Goal: Task Accomplishment & Management: Manage account settings

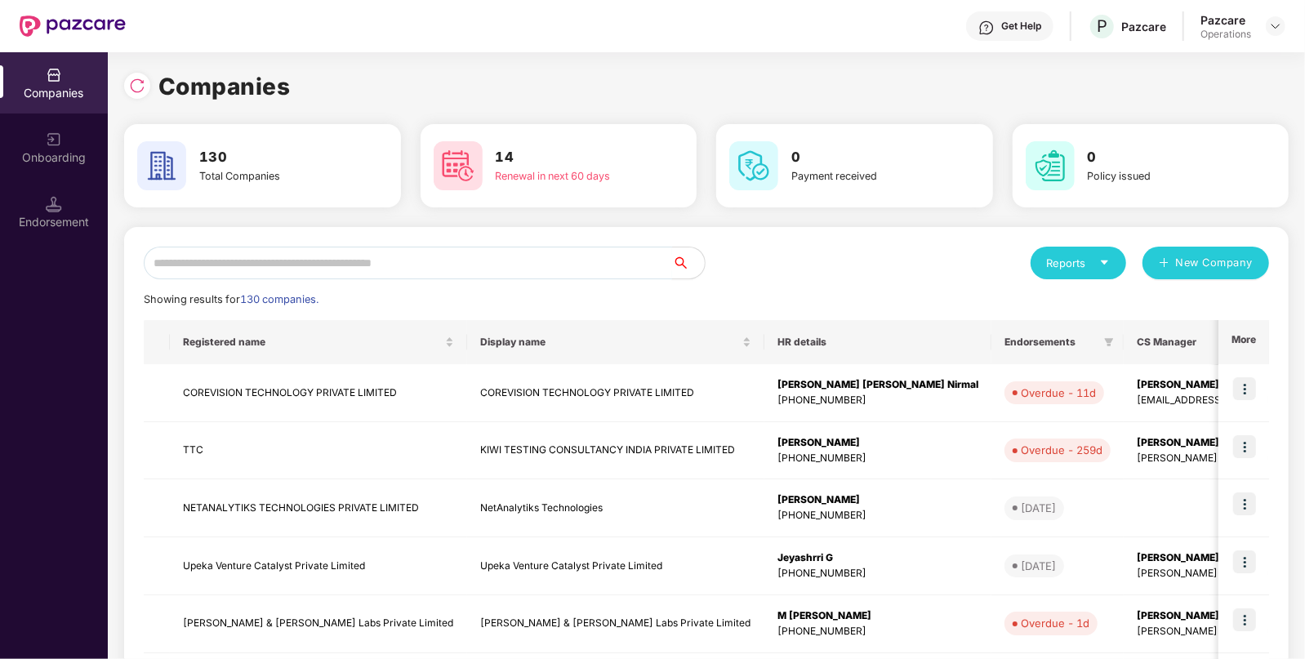
click at [384, 256] on input "text" at bounding box center [408, 263] width 528 height 33
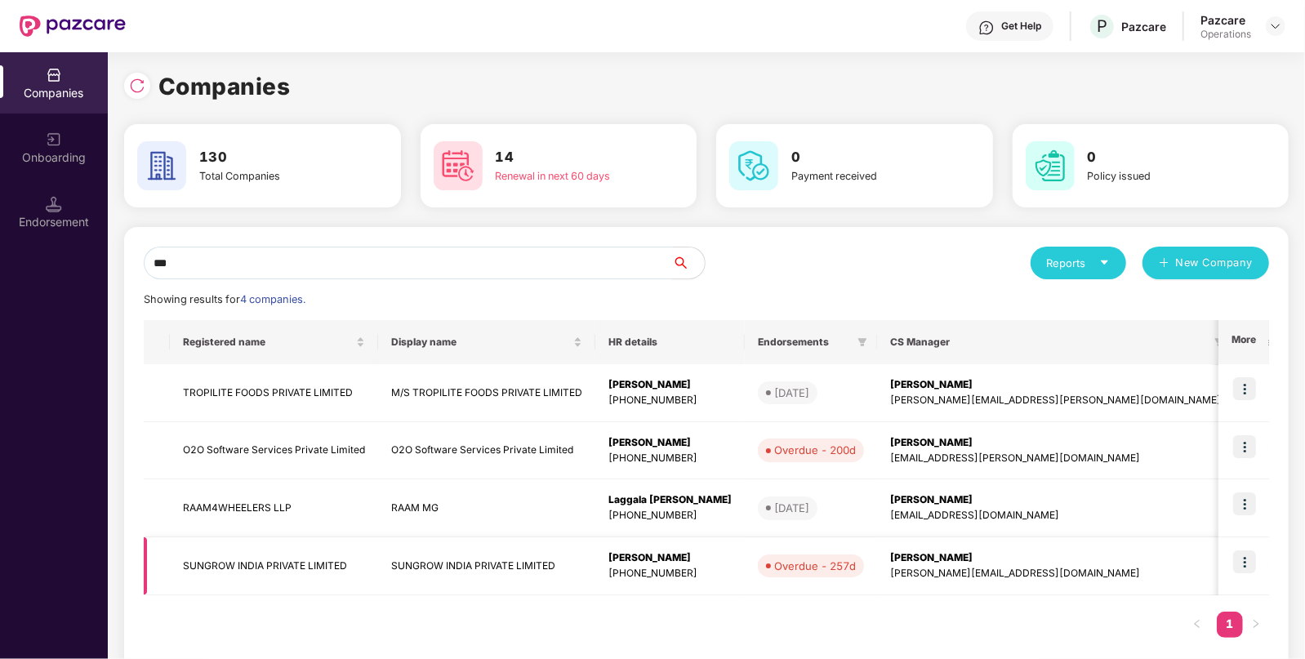
type input "***"
click at [332, 560] on td "SUNGROW INDIA PRIVATE LIMITED" at bounding box center [274, 566] width 208 height 58
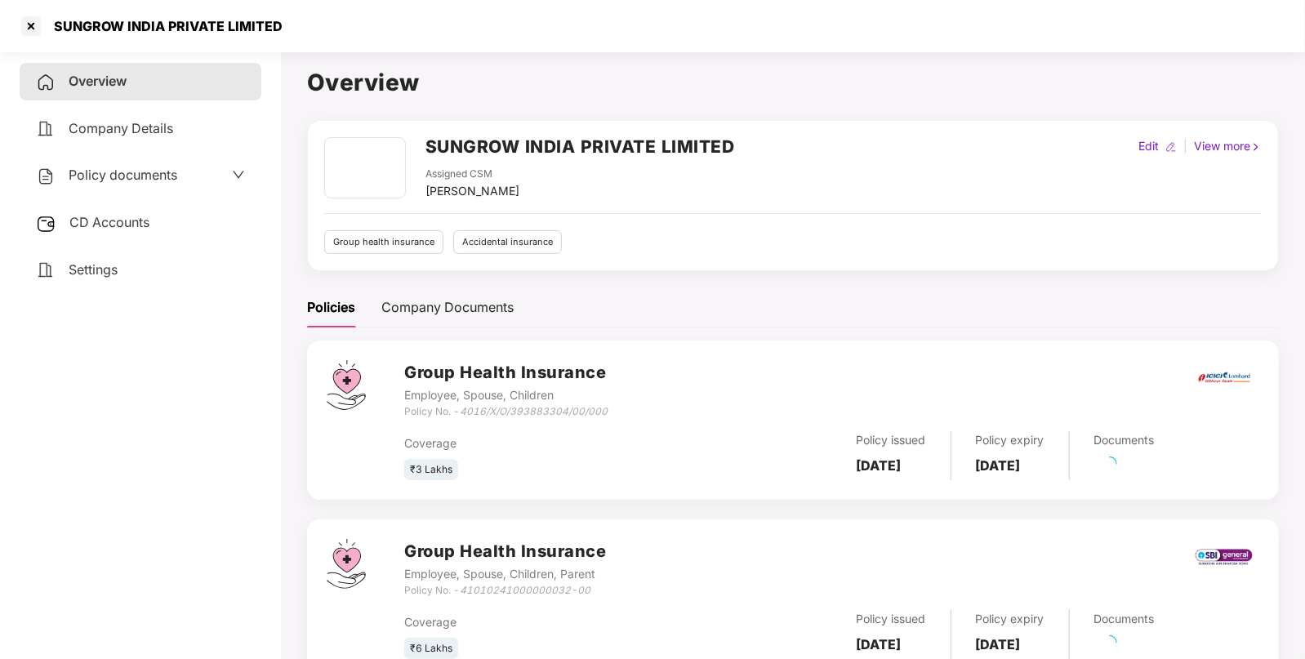
click at [105, 214] on div "CD Accounts" at bounding box center [141, 223] width 242 height 38
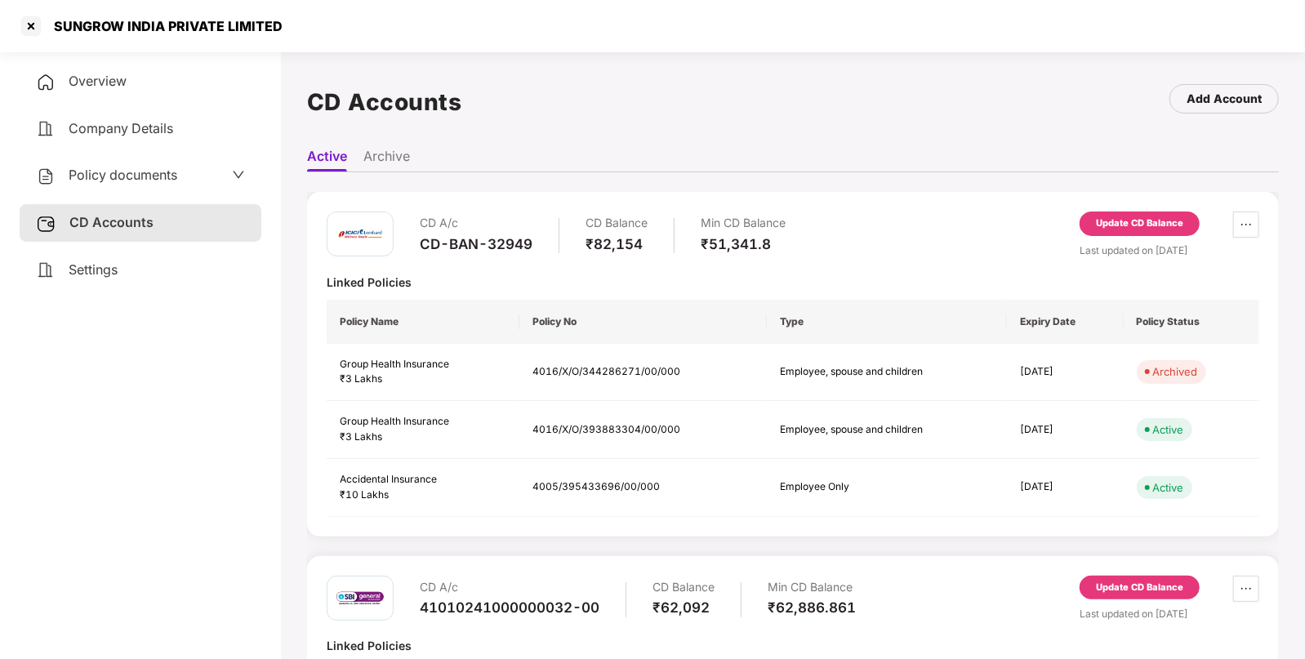
click at [1120, 580] on div "Update CD Balance" at bounding box center [1139, 587] width 87 height 15
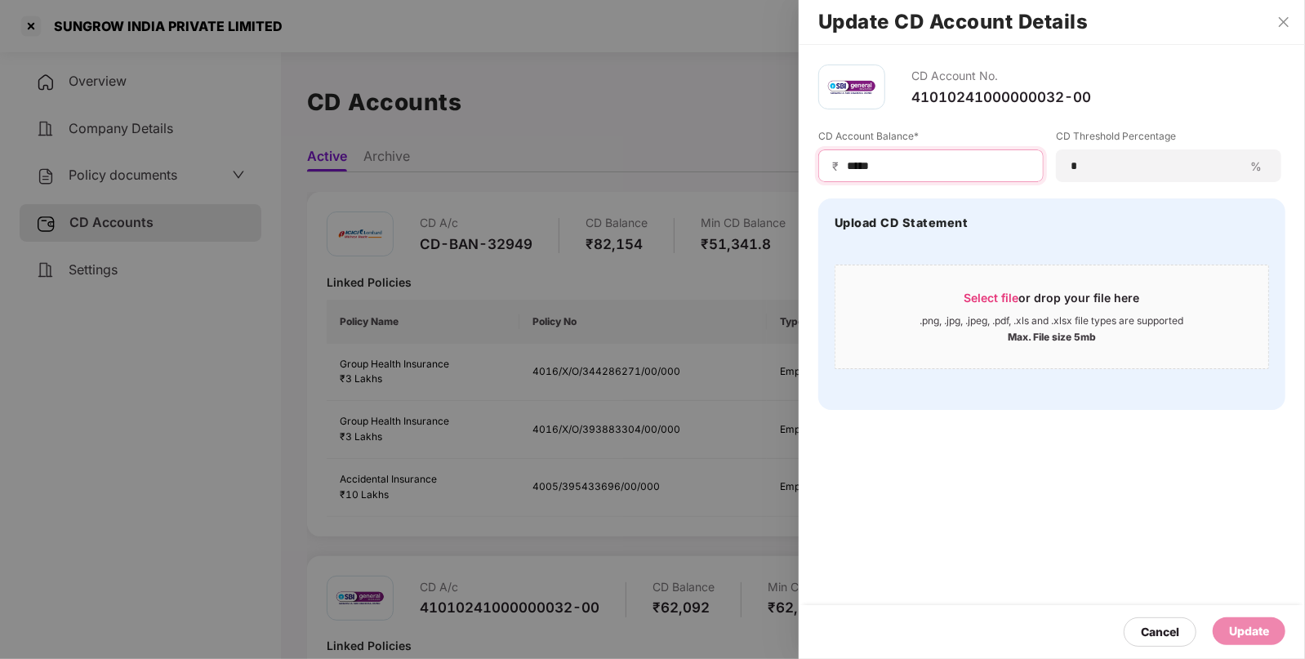
drag, startPoint x: 930, startPoint y: 160, endPoint x: 776, endPoint y: 176, distance: 155.1
click at [776, 176] on div "Update CD Account Details CD Account No. 41010241000000032-00 CD Account Balanc…" at bounding box center [652, 329] width 1305 height 659
type input "*****"
click at [1252, 629] on div "Update" at bounding box center [1249, 631] width 40 height 18
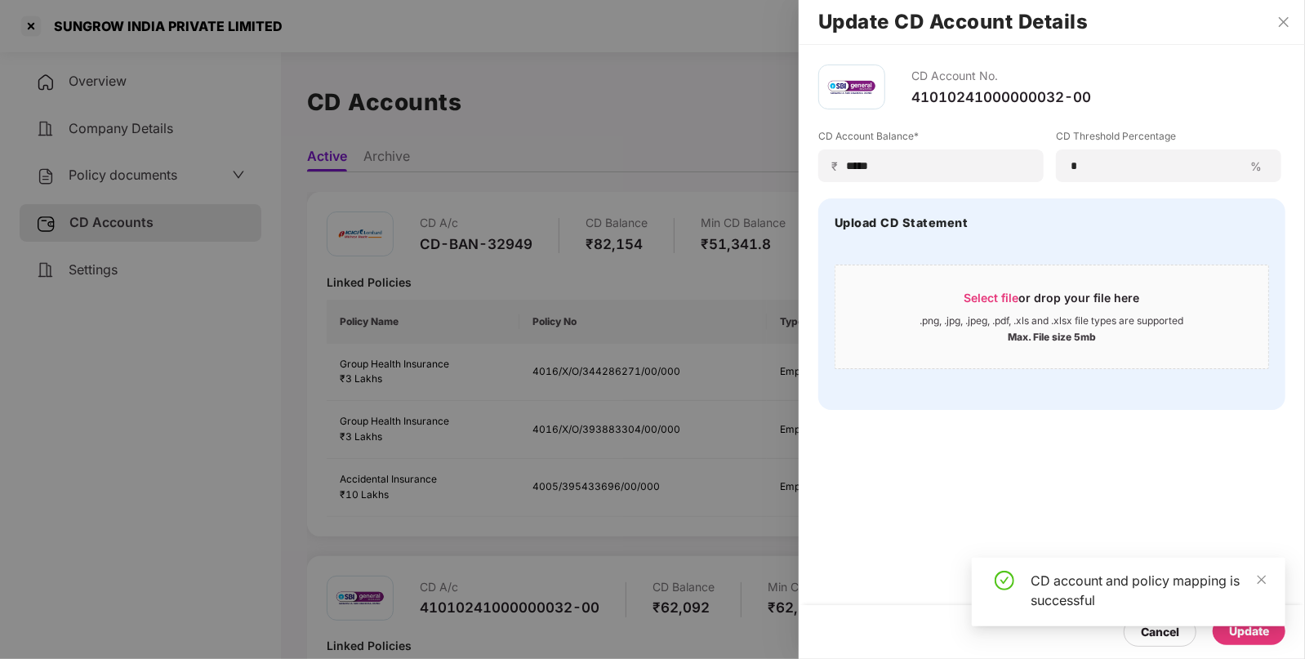
click at [140, 185] on div at bounding box center [652, 329] width 1305 height 659
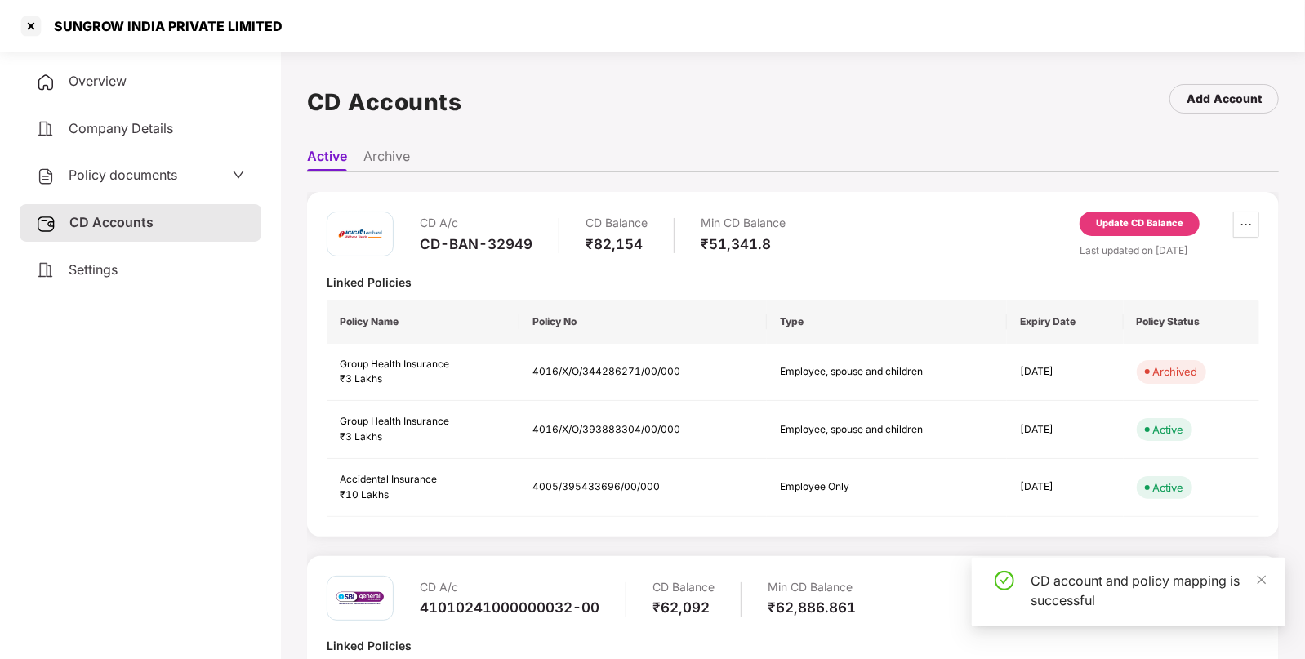
click at [139, 185] on div "Policy documents" at bounding box center [106, 175] width 141 height 21
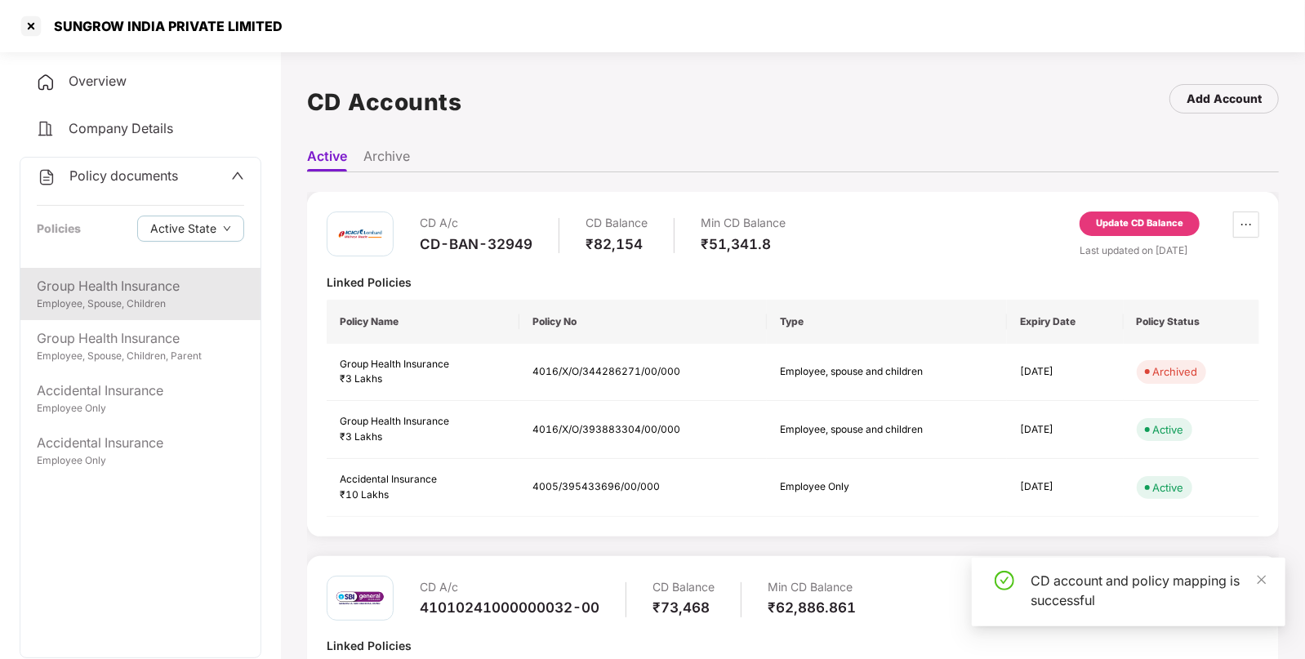
click at [131, 292] on div "Group Health Insurance" at bounding box center [140, 286] width 207 height 20
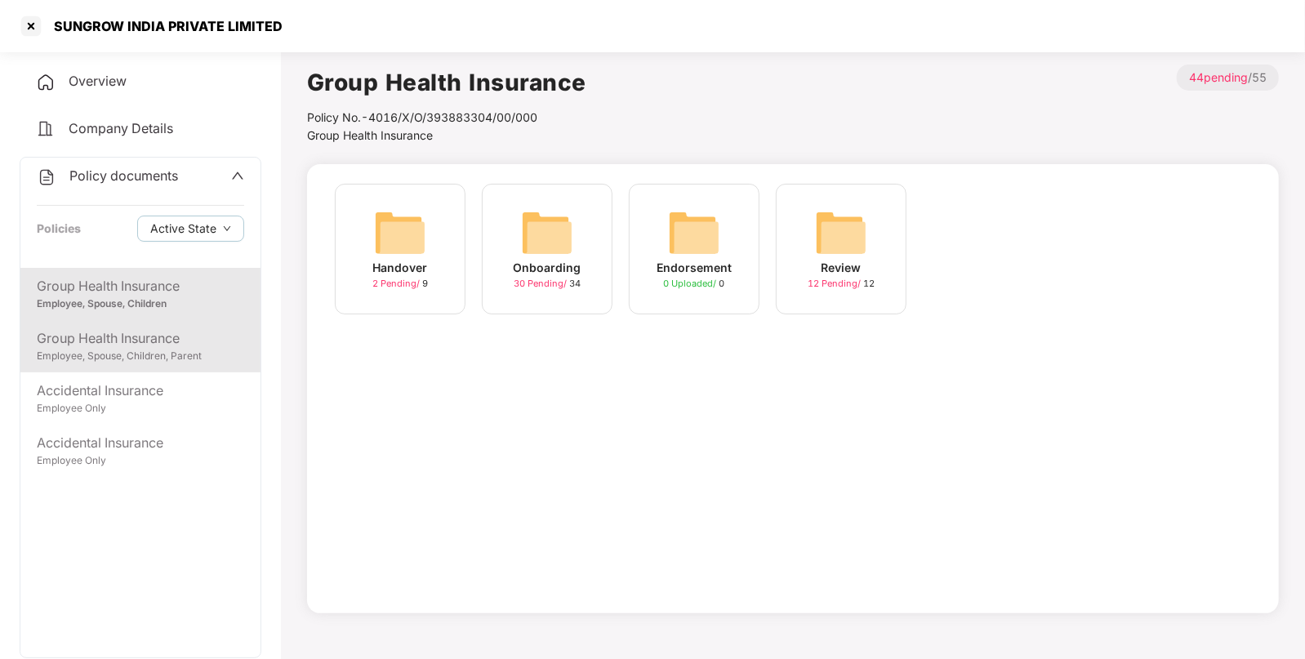
click at [143, 340] on div "Group Health Insurance" at bounding box center [140, 338] width 207 height 20
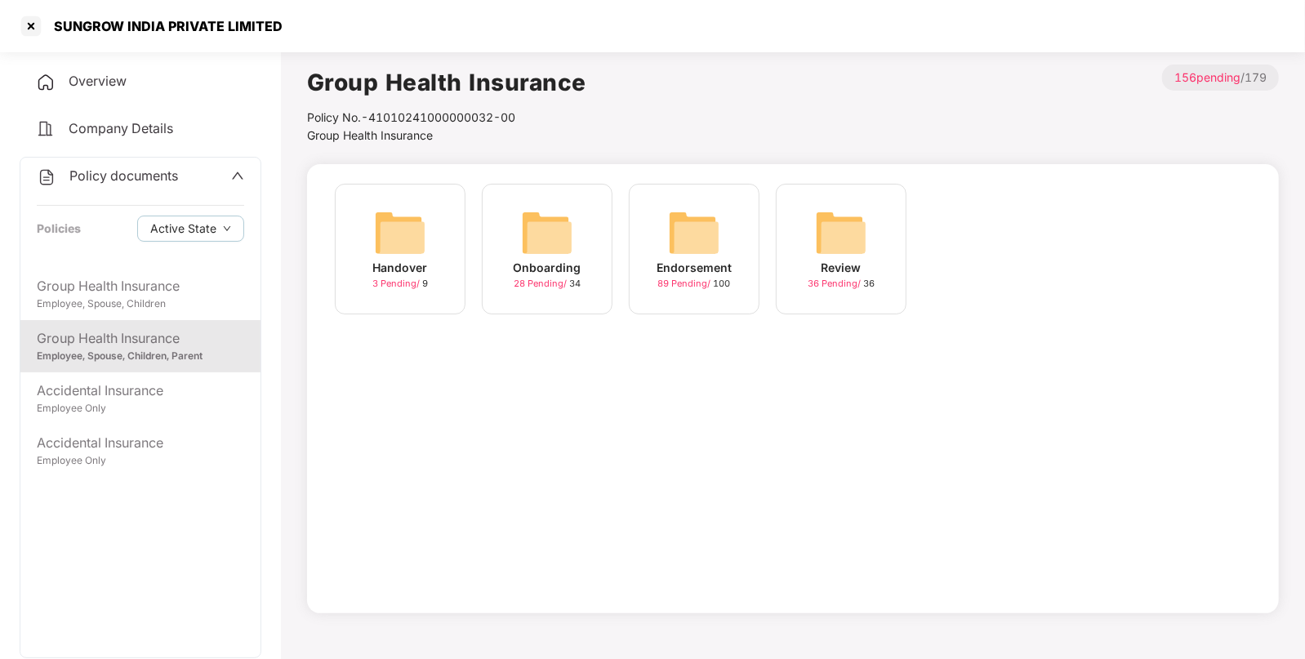
click at [675, 233] on img at bounding box center [694, 233] width 52 height 52
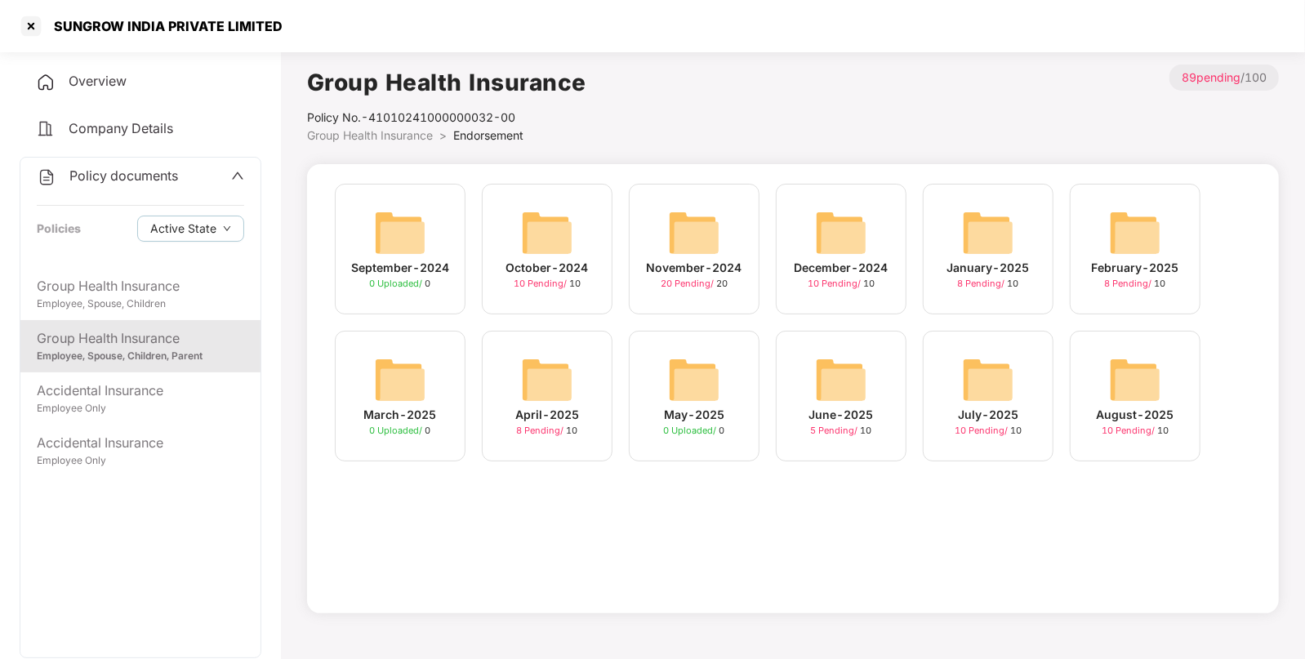
click at [118, 84] on span "Overview" at bounding box center [98, 81] width 58 height 16
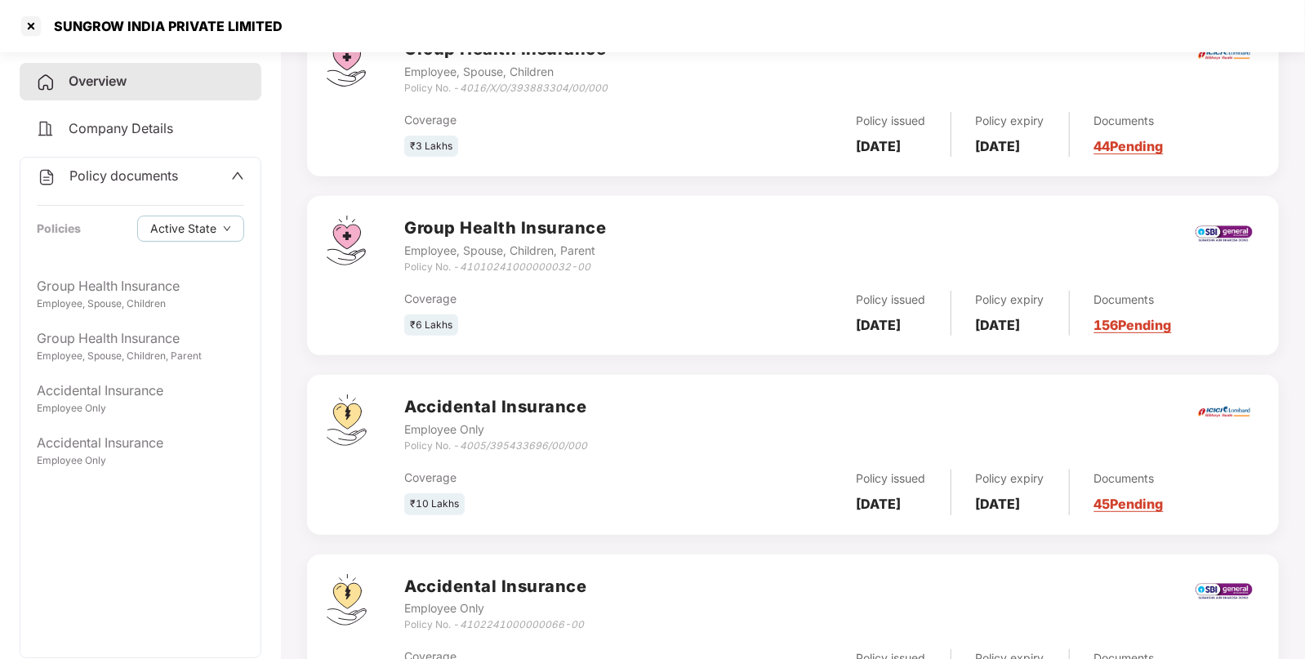
scroll to position [416, 0]
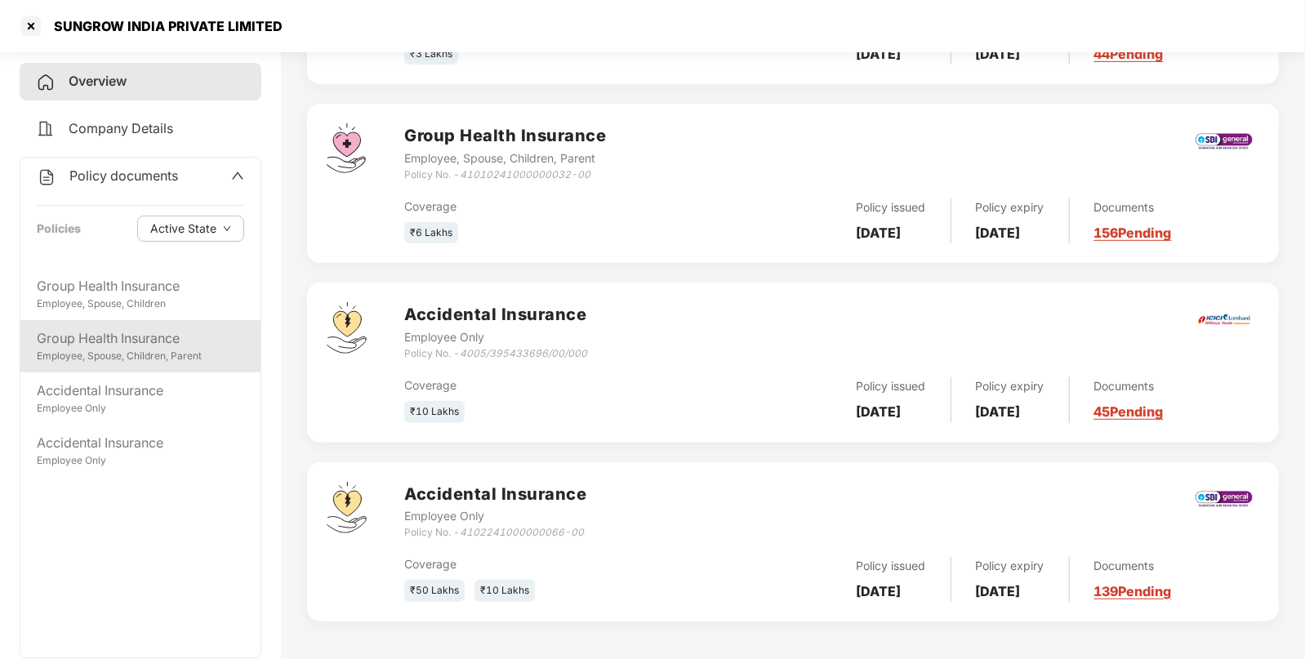
click at [131, 372] on div "Accidental Insurance Employee Only" at bounding box center [140, 398] width 240 height 52
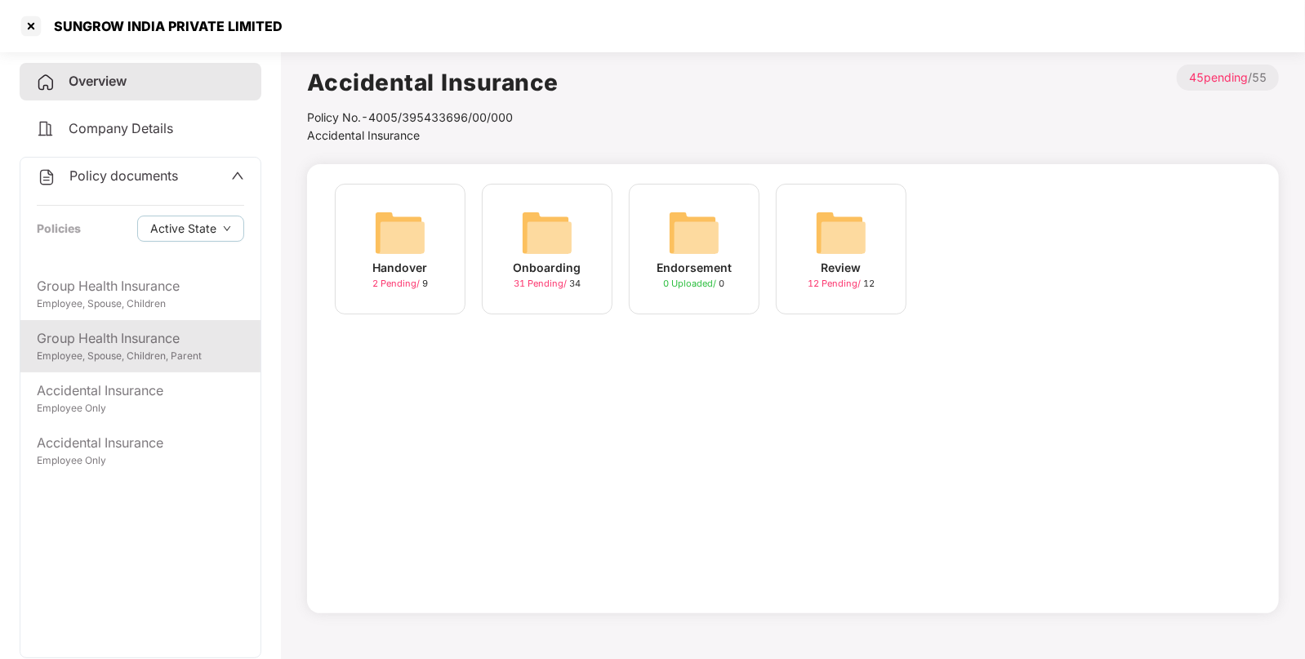
click at [147, 364] on div "Group Health Insurance Employee, Spouse, Children, Parent" at bounding box center [140, 346] width 240 height 52
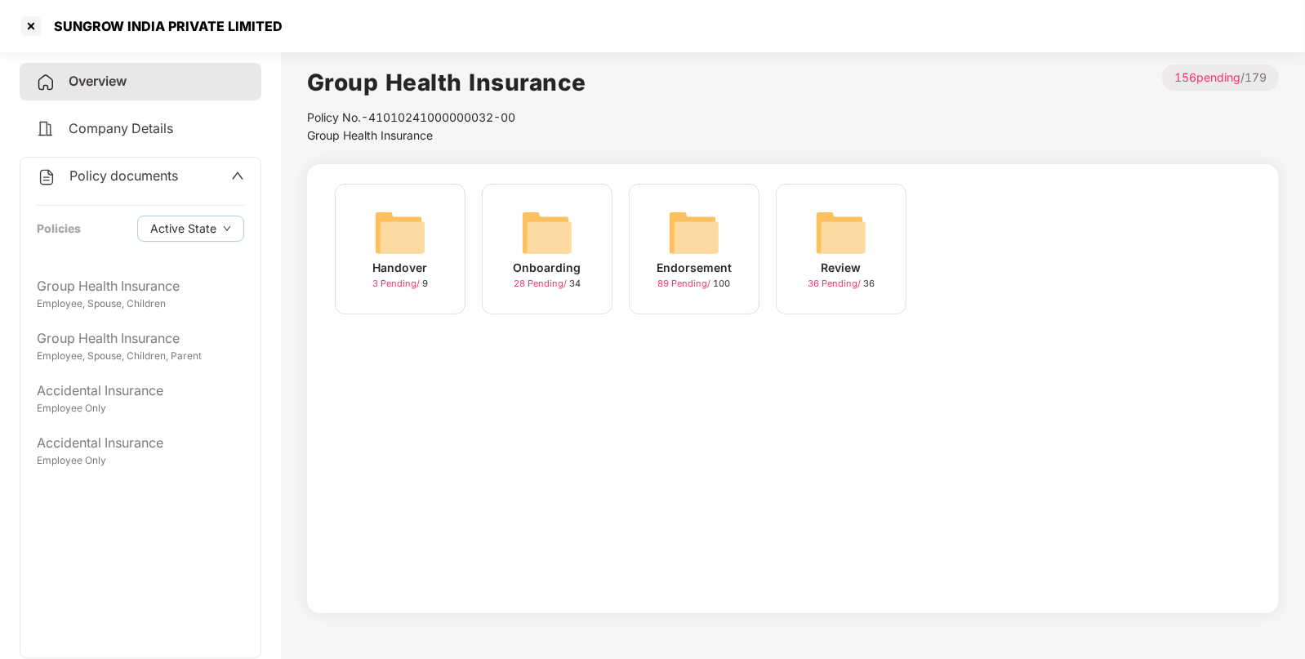
click at [684, 221] on img at bounding box center [694, 233] width 52 height 52
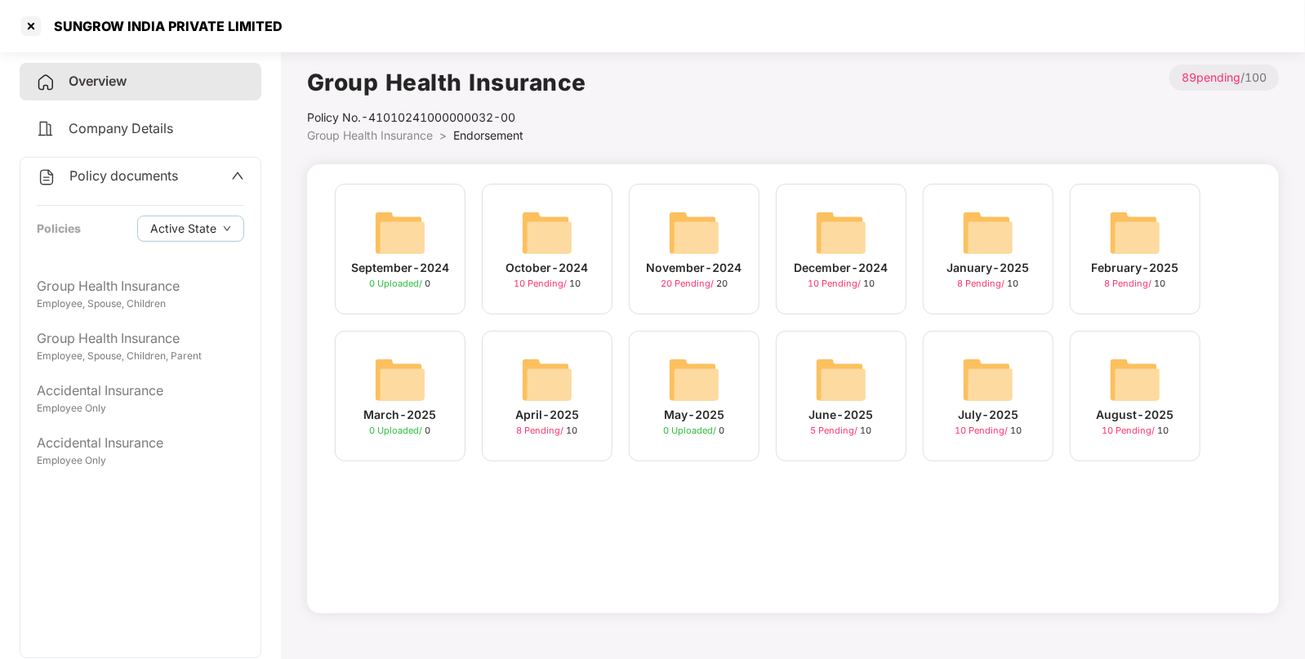
click at [1118, 372] on img at bounding box center [1135, 379] width 52 height 52
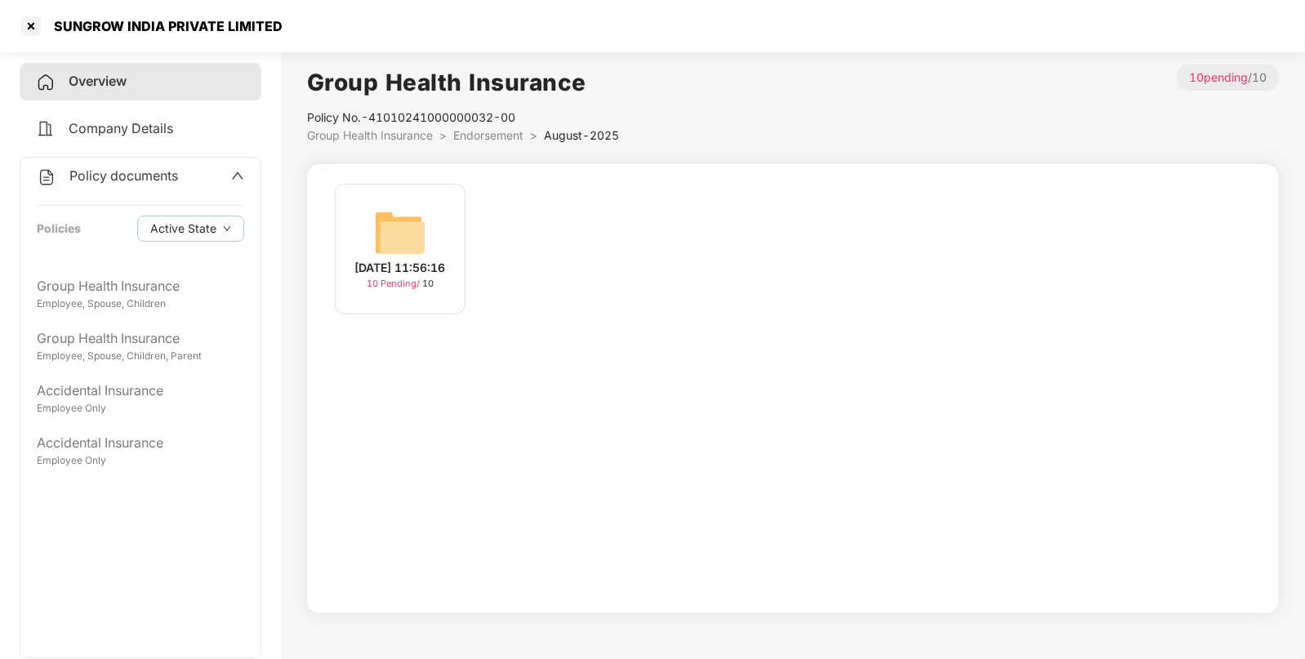
click at [393, 261] on div "[DATE] 11:56:16" at bounding box center [400, 268] width 91 height 18
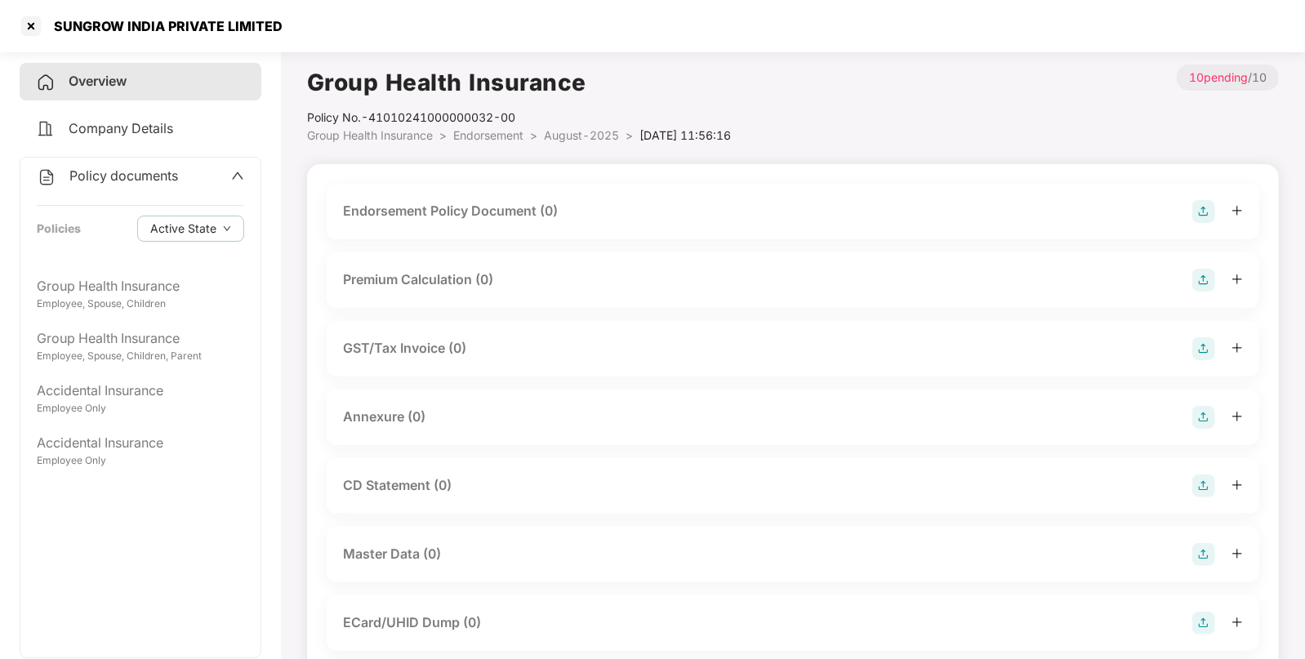
click at [1196, 223] on div "Endorsement Policy Document (0)" at bounding box center [793, 212] width 932 height 56
click at [1195, 196] on div "Endorsement Policy Document (0)" at bounding box center [793, 212] width 932 height 56
click at [1200, 210] on img at bounding box center [1203, 211] width 23 height 23
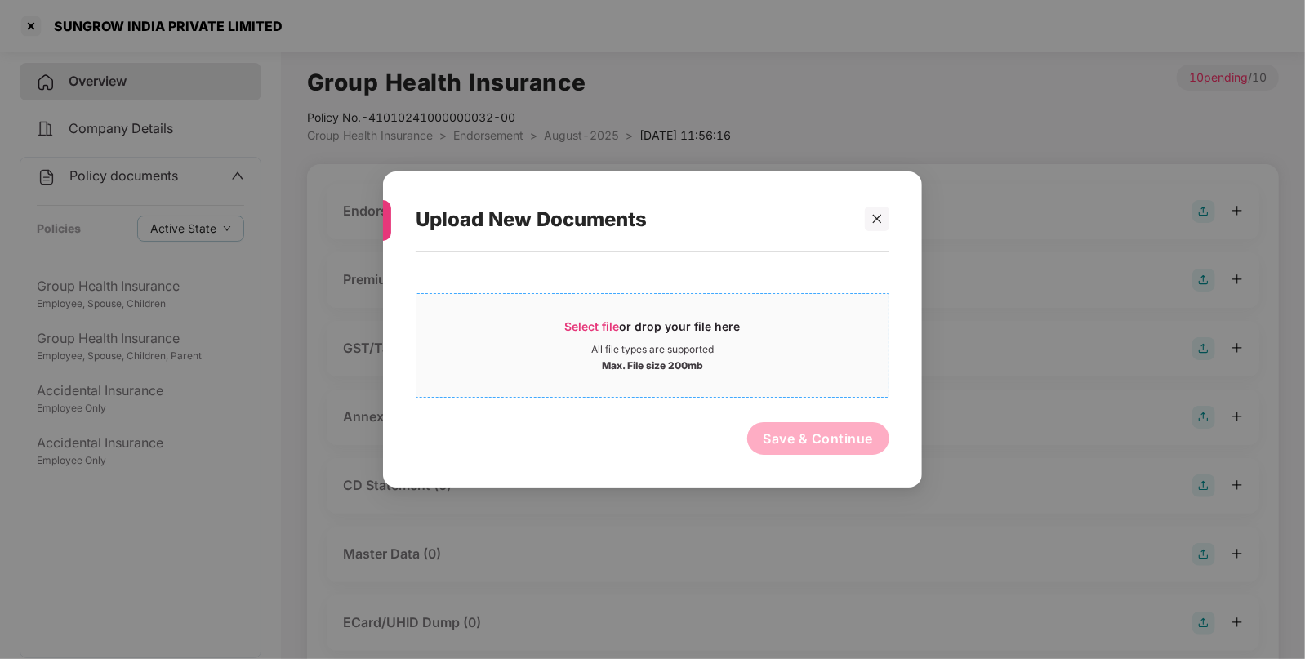
click at [594, 333] on div "Select file or drop your file here" at bounding box center [653, 330] width 176 height 24
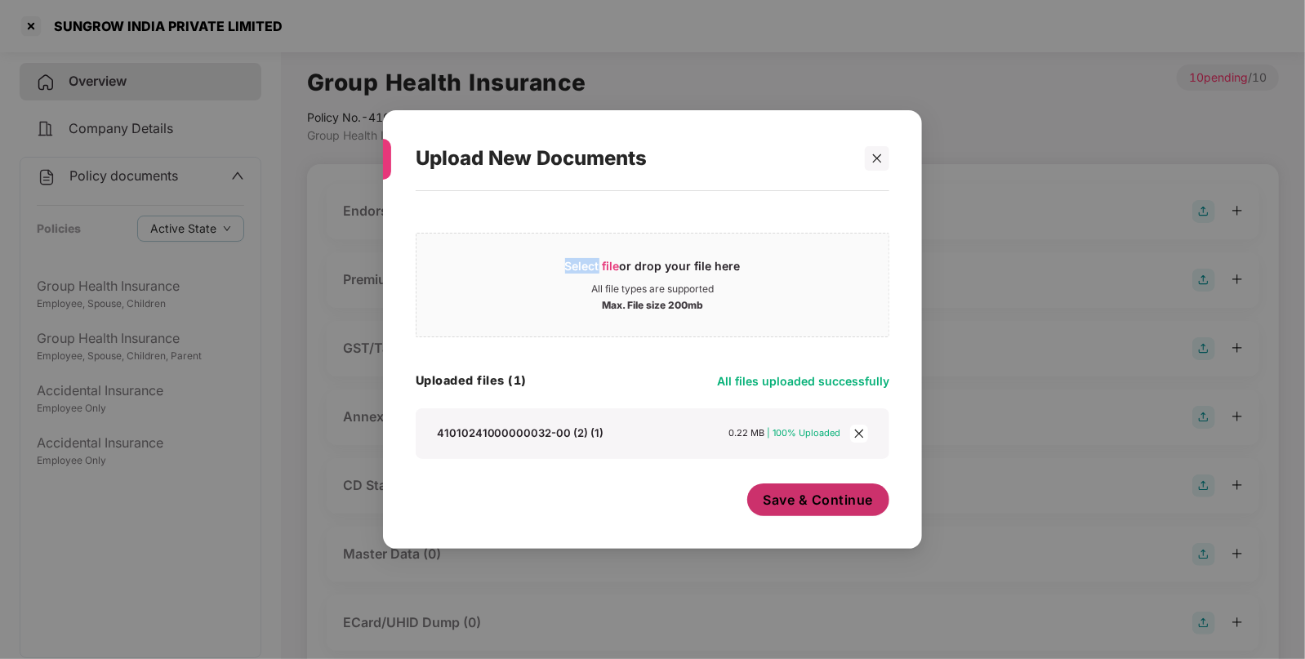
click at [825, 500] on span "Save & Continue" at bounding box center [818, 500] width 110 height 18
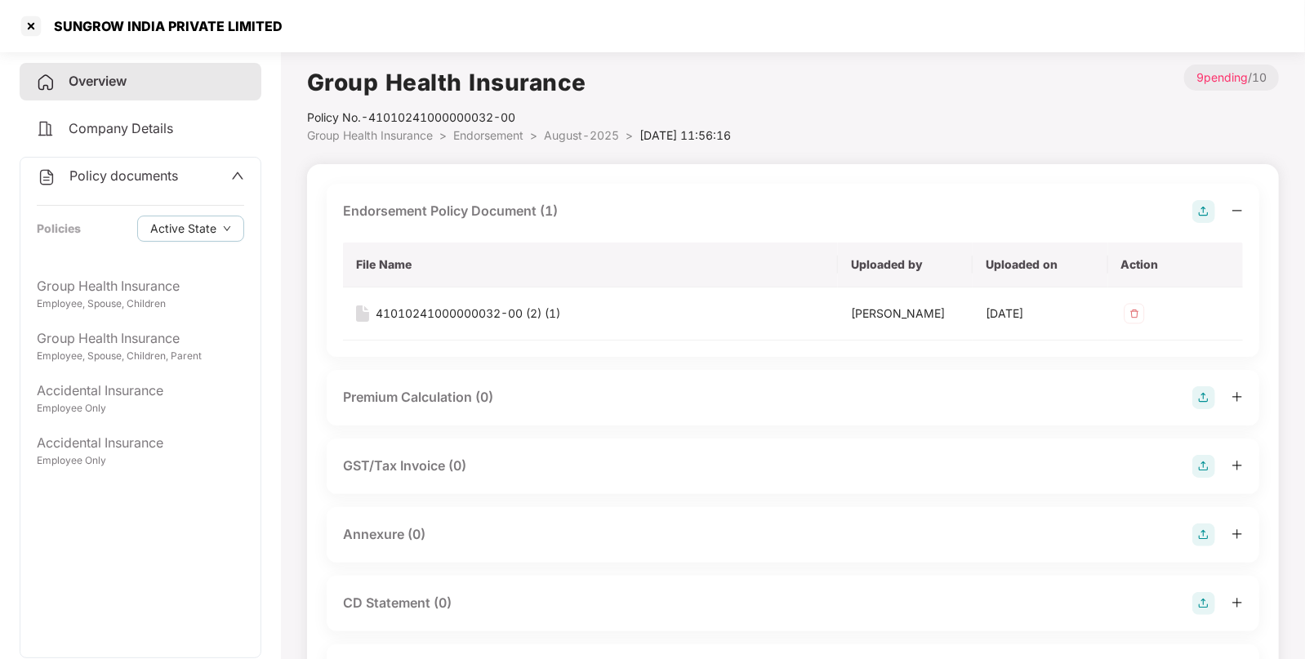
scroll to position [187, 0]
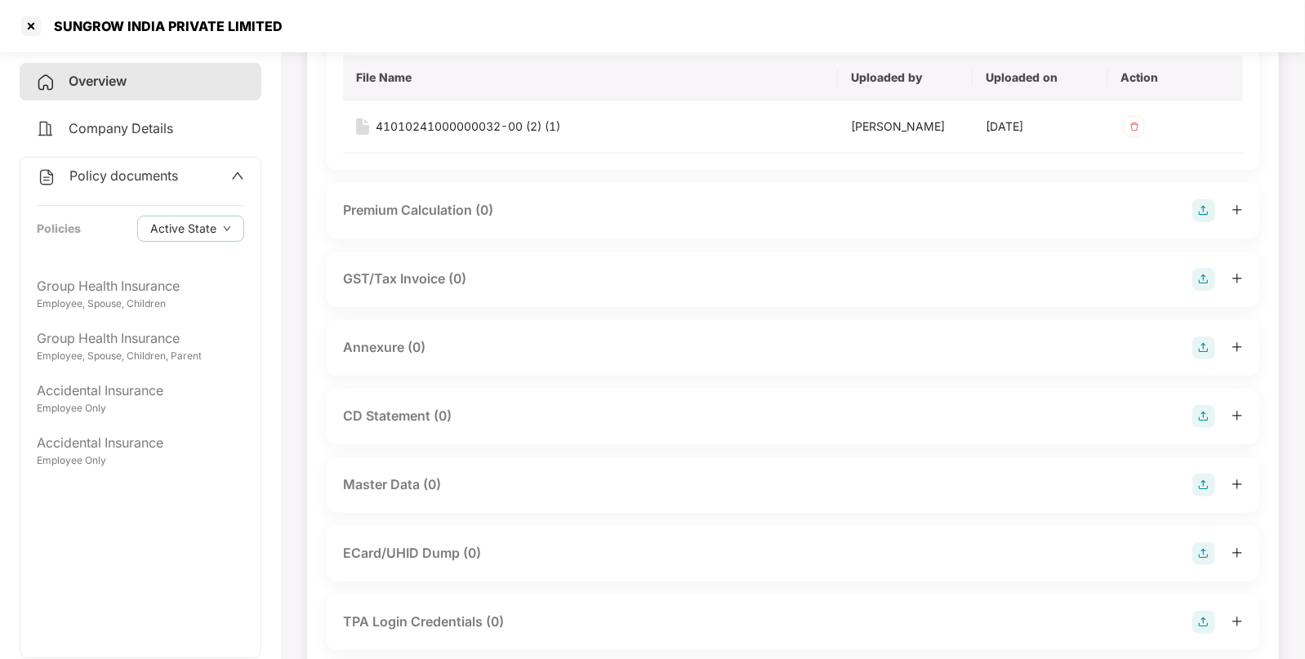
click at [1210, 486] on img at bounding box center [1203, 485] width 23 height 23
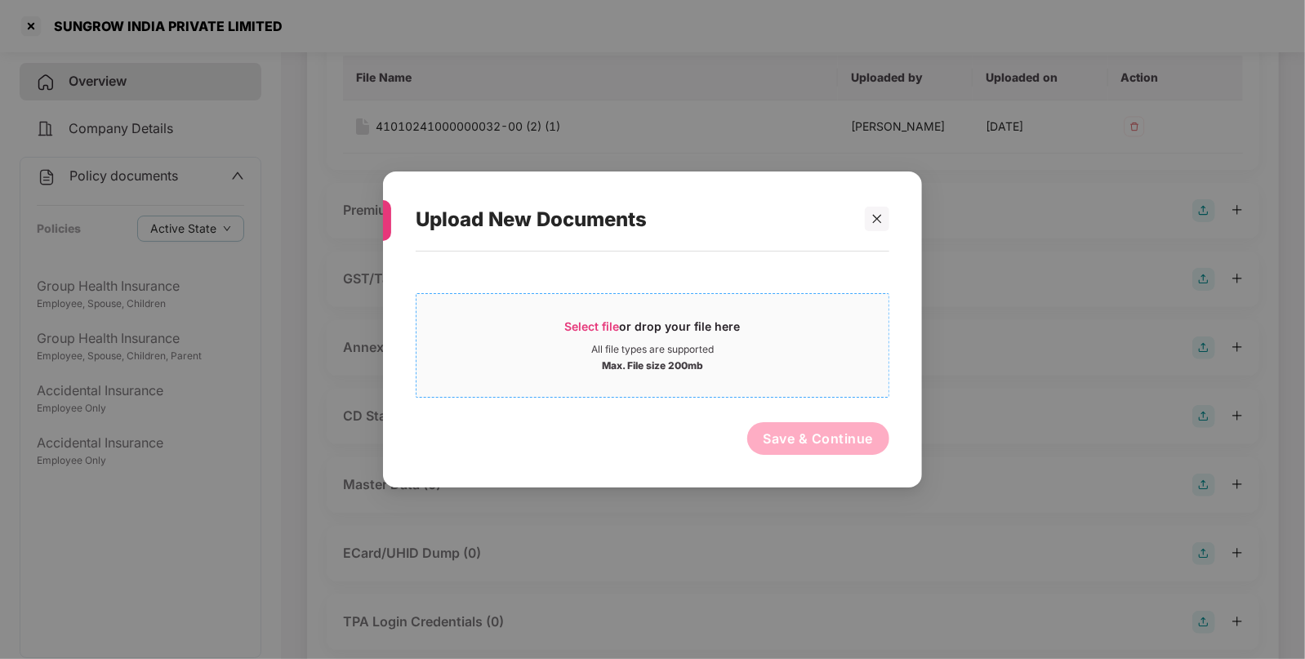
click at [563, 331] on div "Select file or drop your file here" at bounding box center [652, 330] width 472 height 24
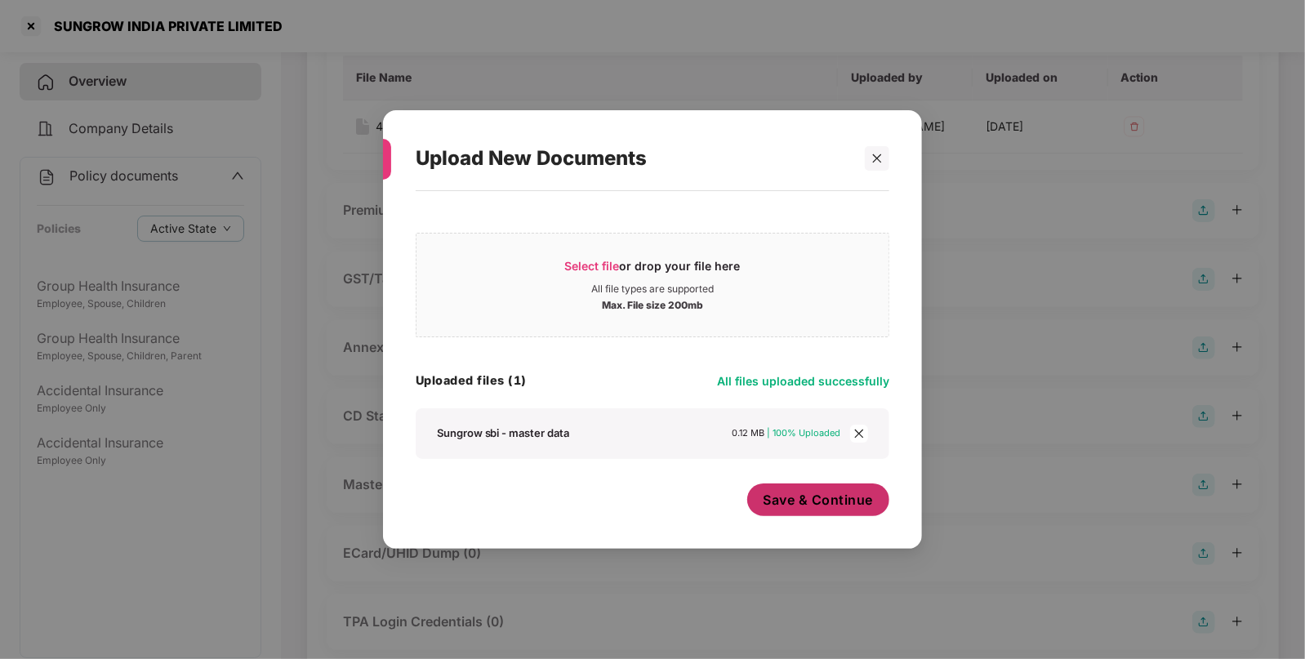
click at [825, 492] on span "Save & Continue" at bounding box center [818, 500] width 110 height 18
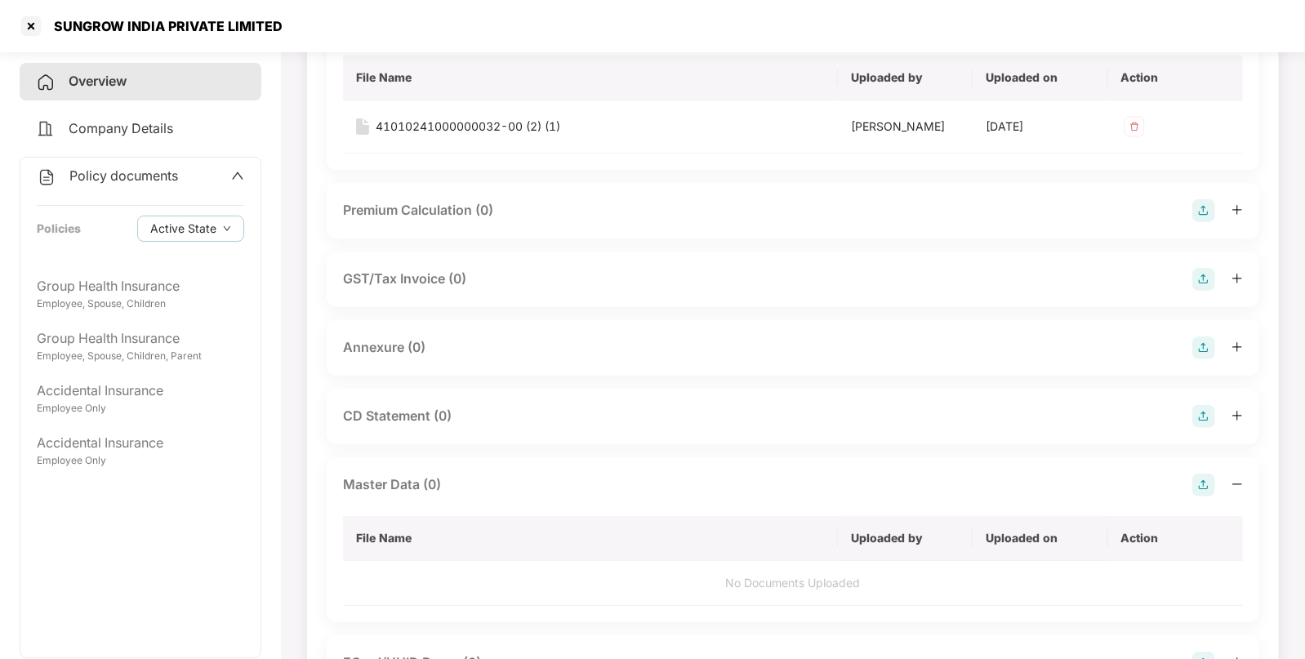
scroll to position [0, 0]
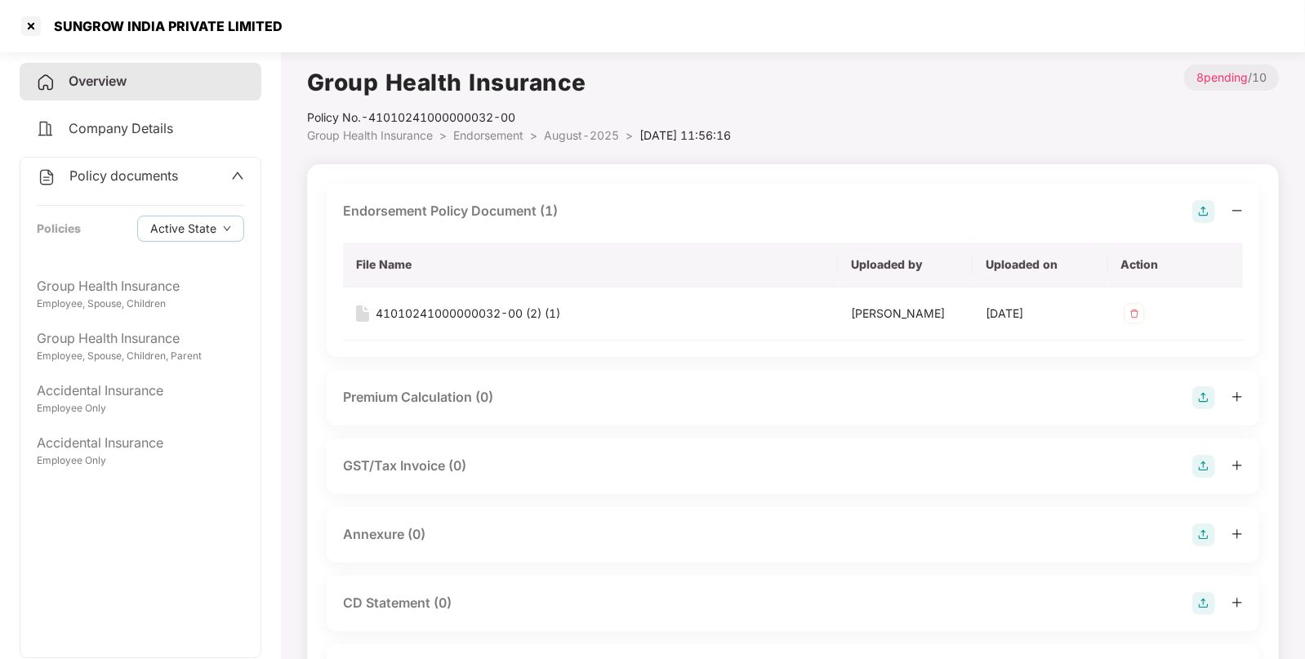
click at [501, 131] on span "Endorsement" at bounding box center [488, 135] width 70 height 14
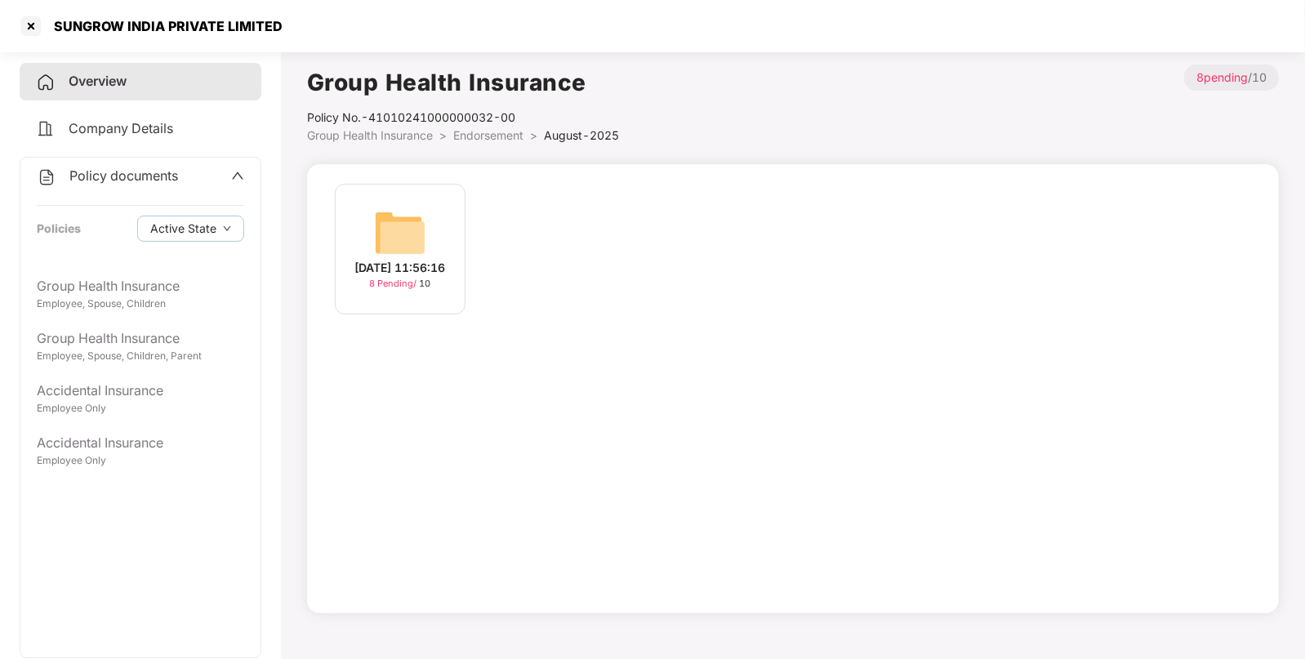
click at [479, 135] on span "Endorsement" at bounding box center [488, 135] width 70 height 14
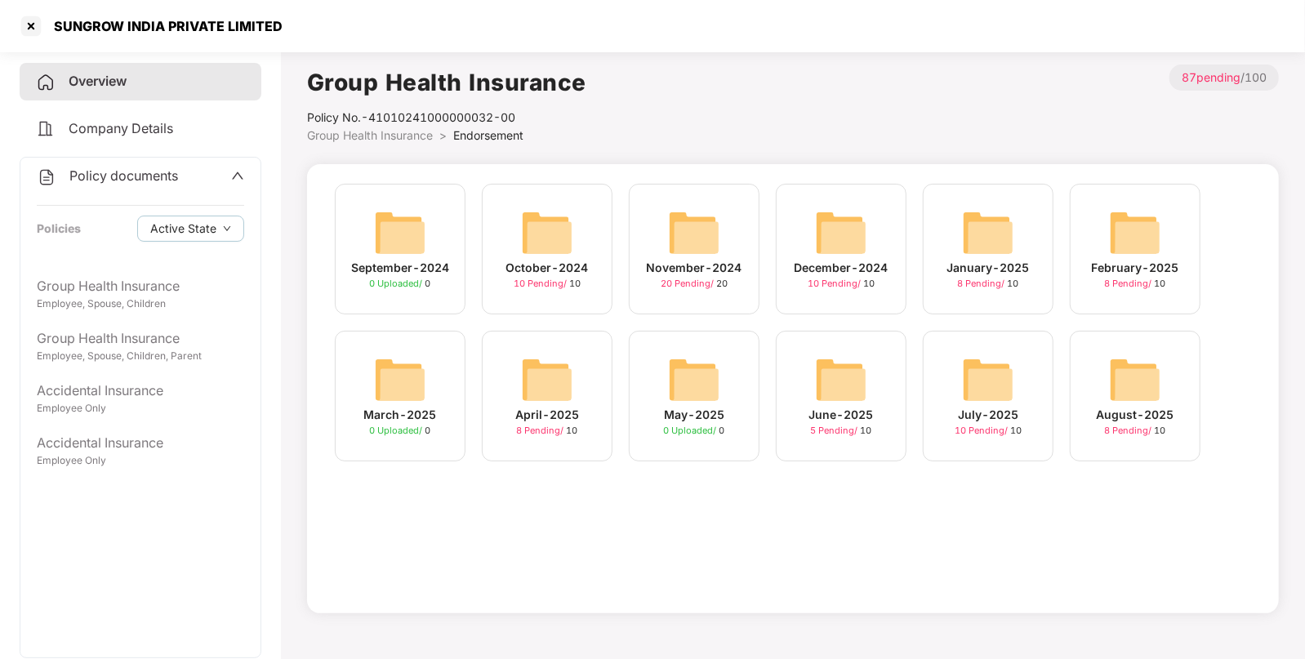
click at [959, 397] on div "July-2025 10 Pending / 10" at bounding box center [988, 396] width 131 height 131
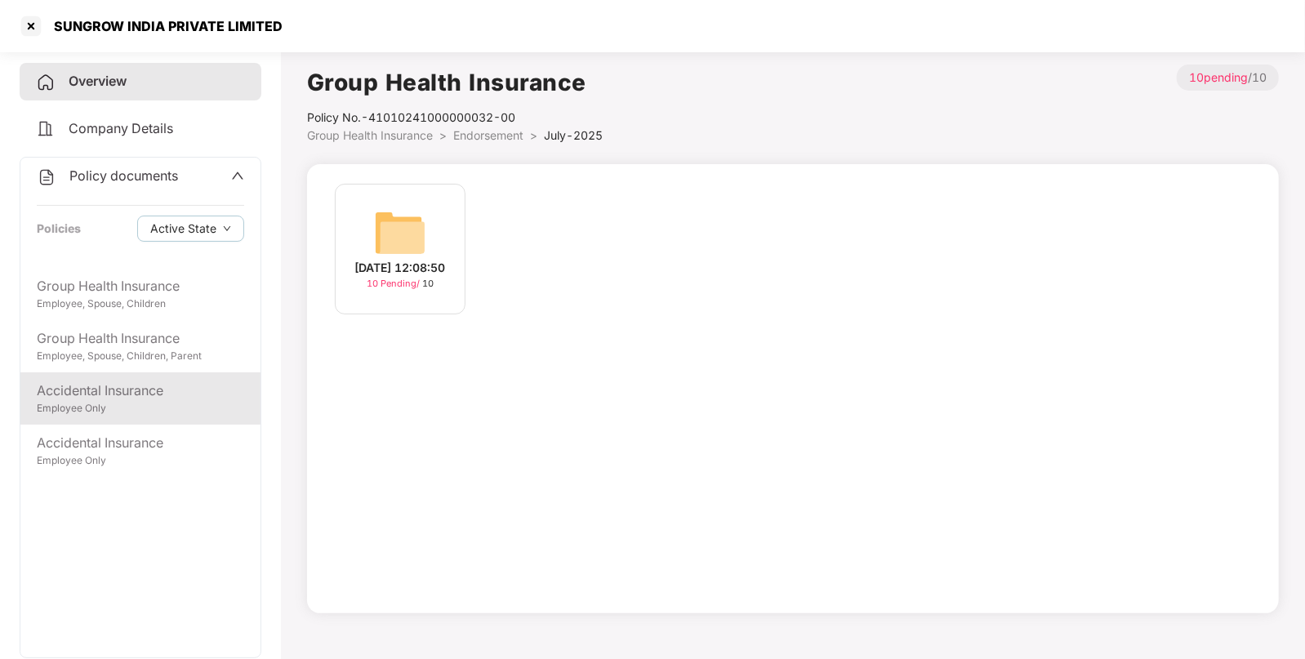
click at [100, 408] on div "Employee Only" at bounding box center [140, 409] width 207 height 16
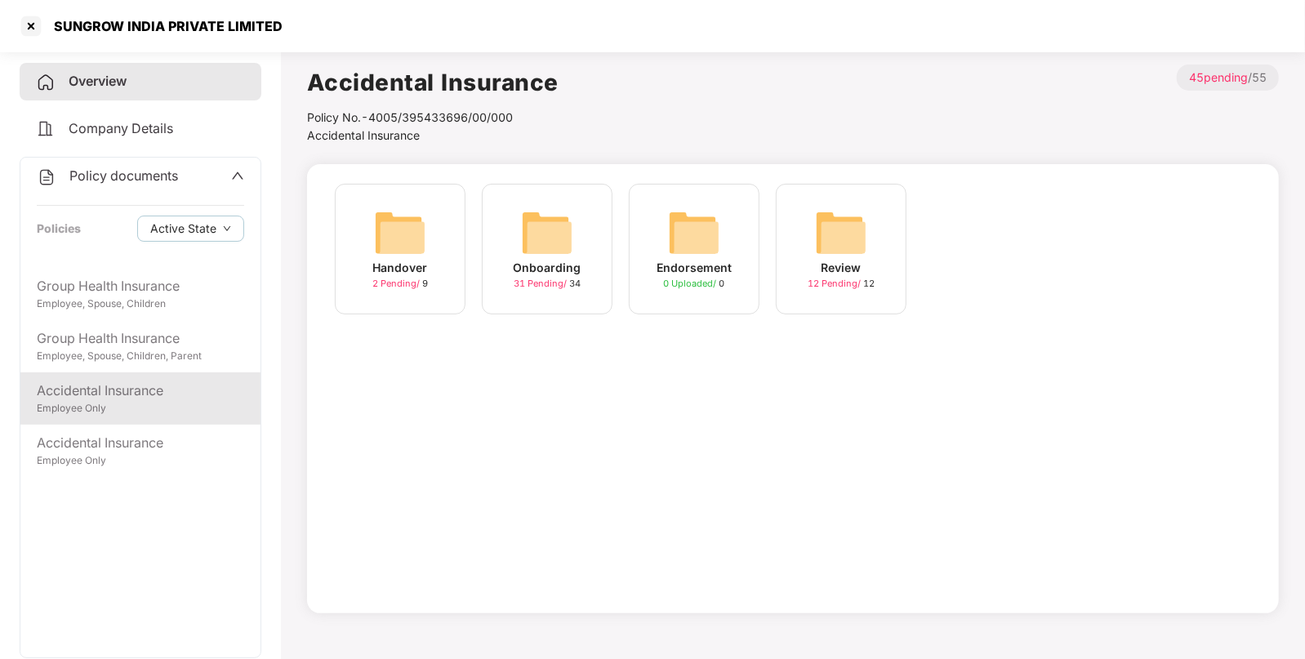
click at [118, 398] on div "Accidental Insurance" at bounding box center [140, 390] width 207 height 20
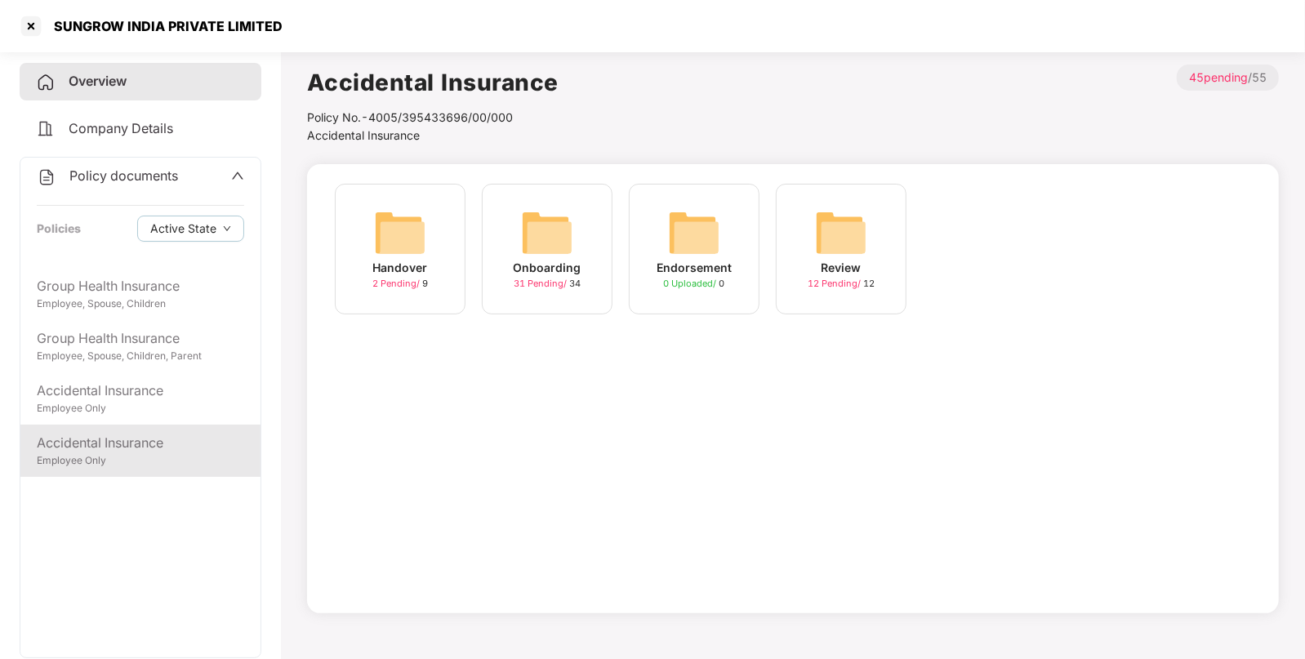
click at [74, 456] on div "Employee Only" at bounding box center [140, 461] width 207 height 16
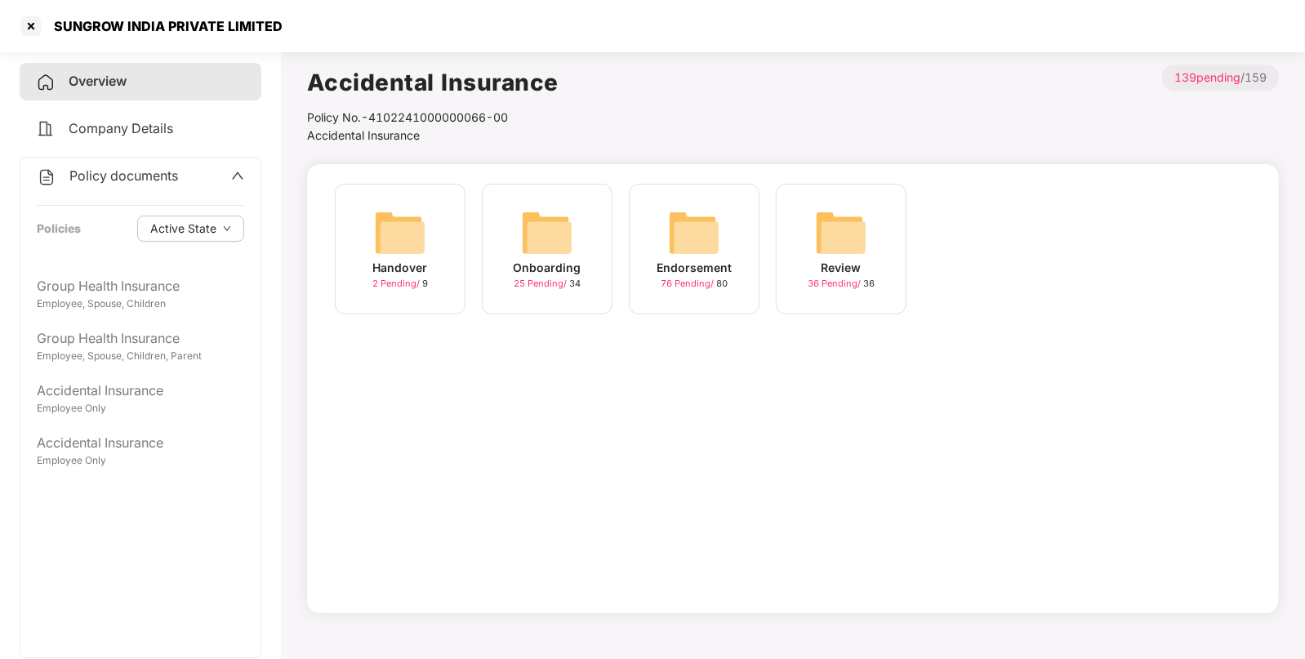
click at [694, 241] on img at bounding box center [694, 233] width 52 height 52
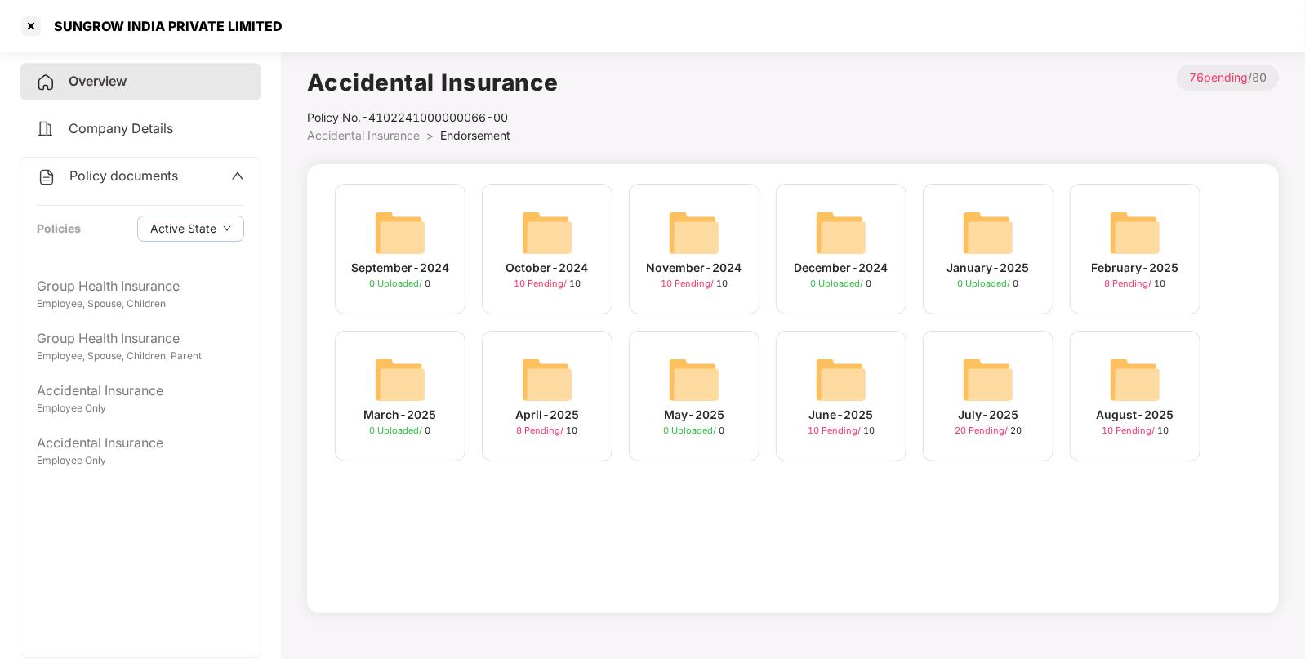
scroll to position [44, 0]
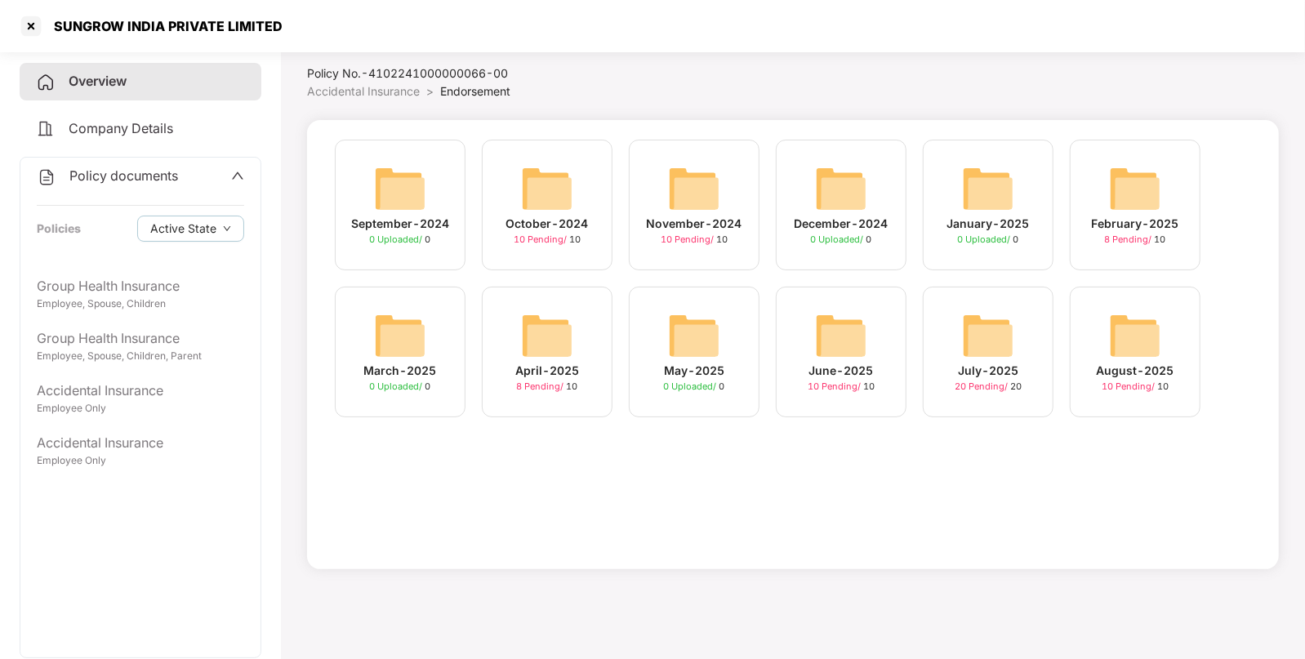
click at [1118, 371] on div "August-2025" at bounding box center [1135, 371] width 78 height 18
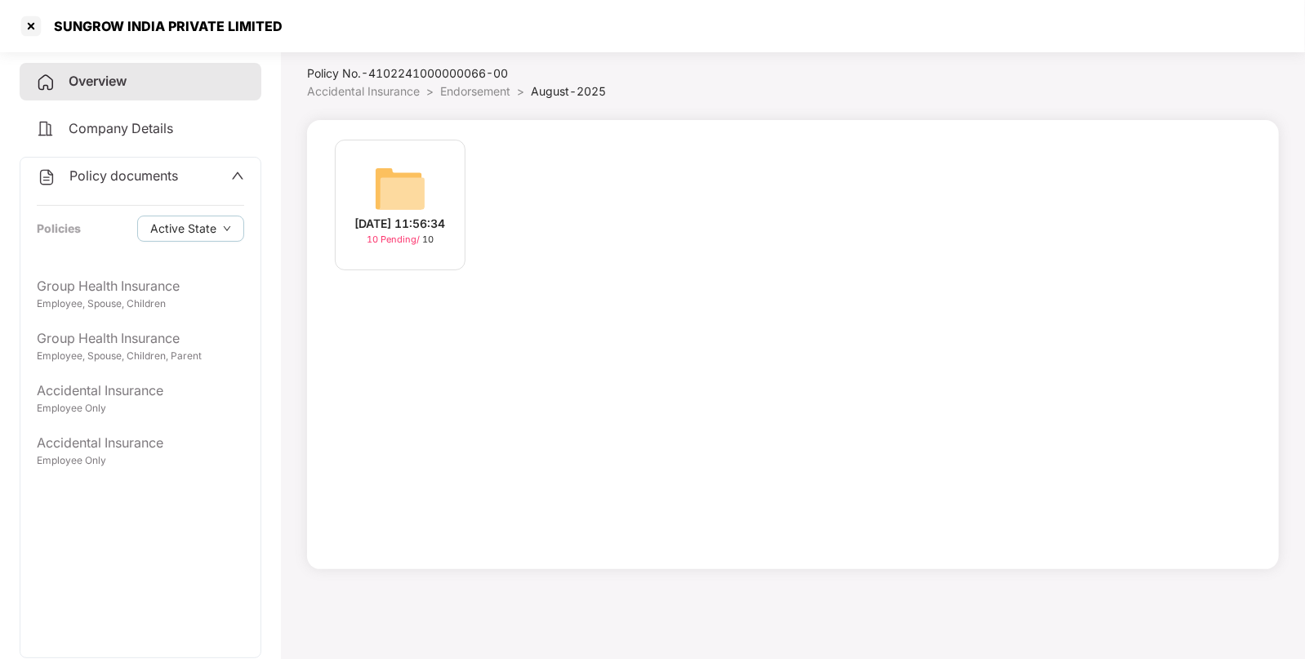
click at [394, 222] on div "[DATE] 11:56:34" at bounding box center [400, 224] width 91 height 18
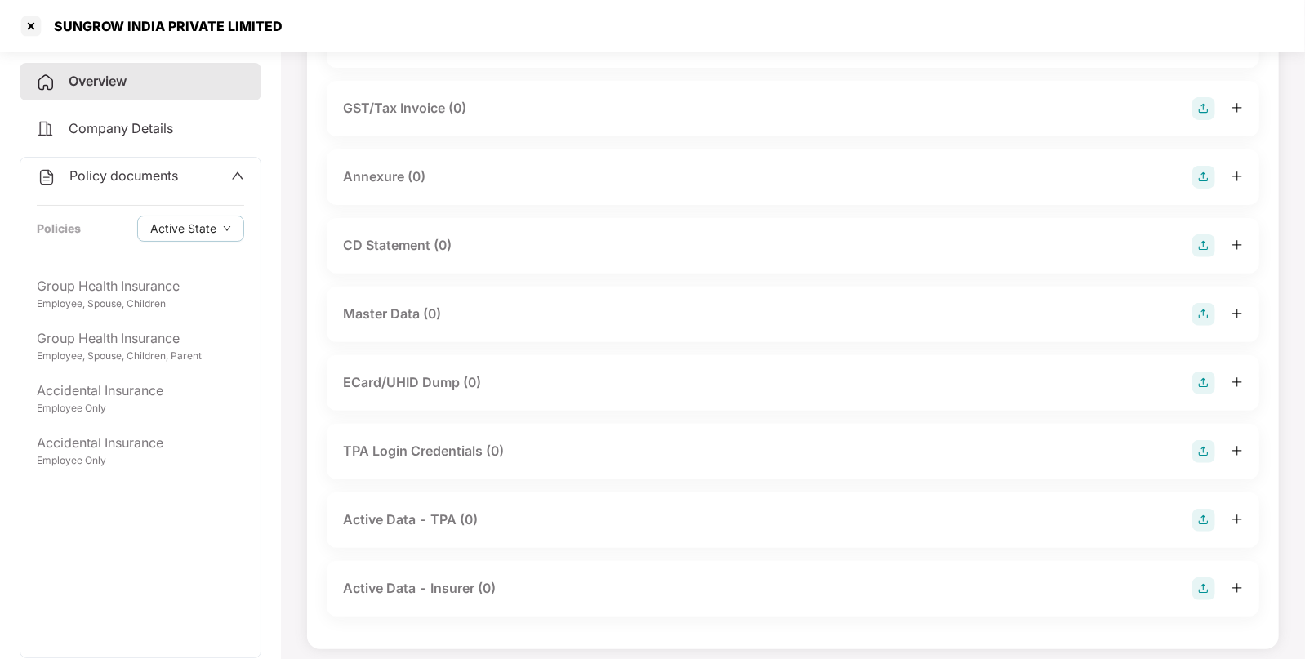
scroll to position [244, 0]
click at [1208, 299] on img at bounding box center [1203, 310] width 23 height 23
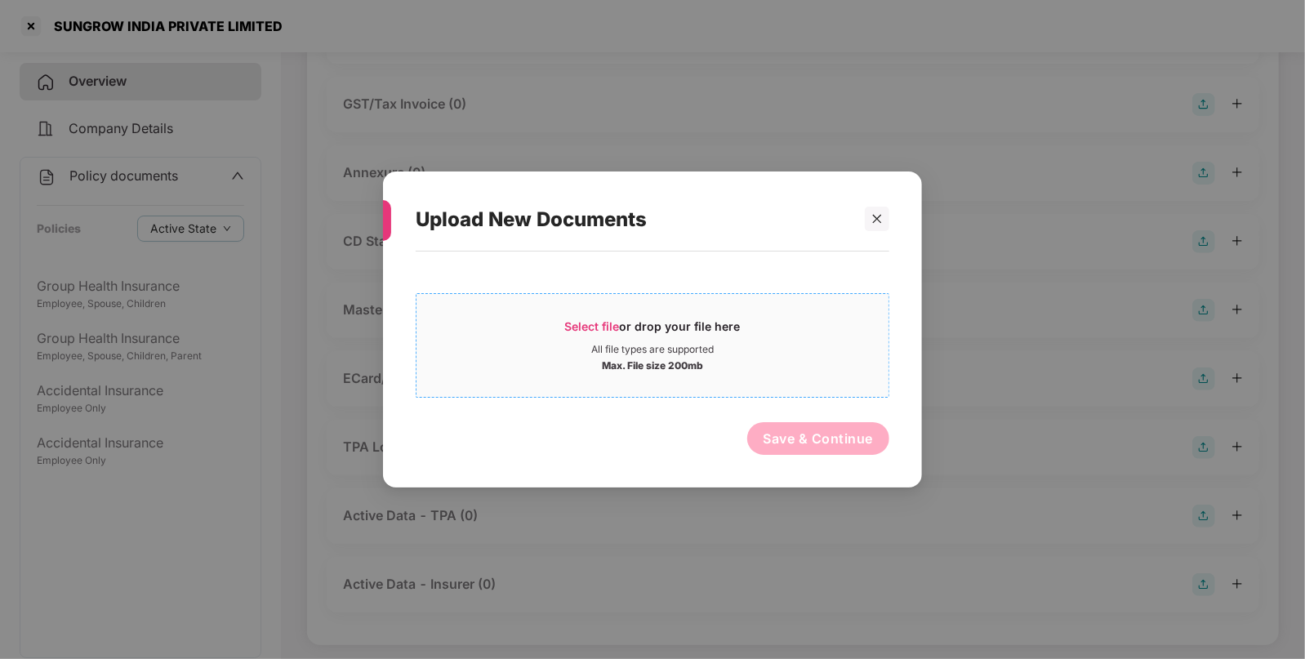
click at [589, 338] on div "Select file or drop your file here" at bounding box center [653, 330] width 176 height 24
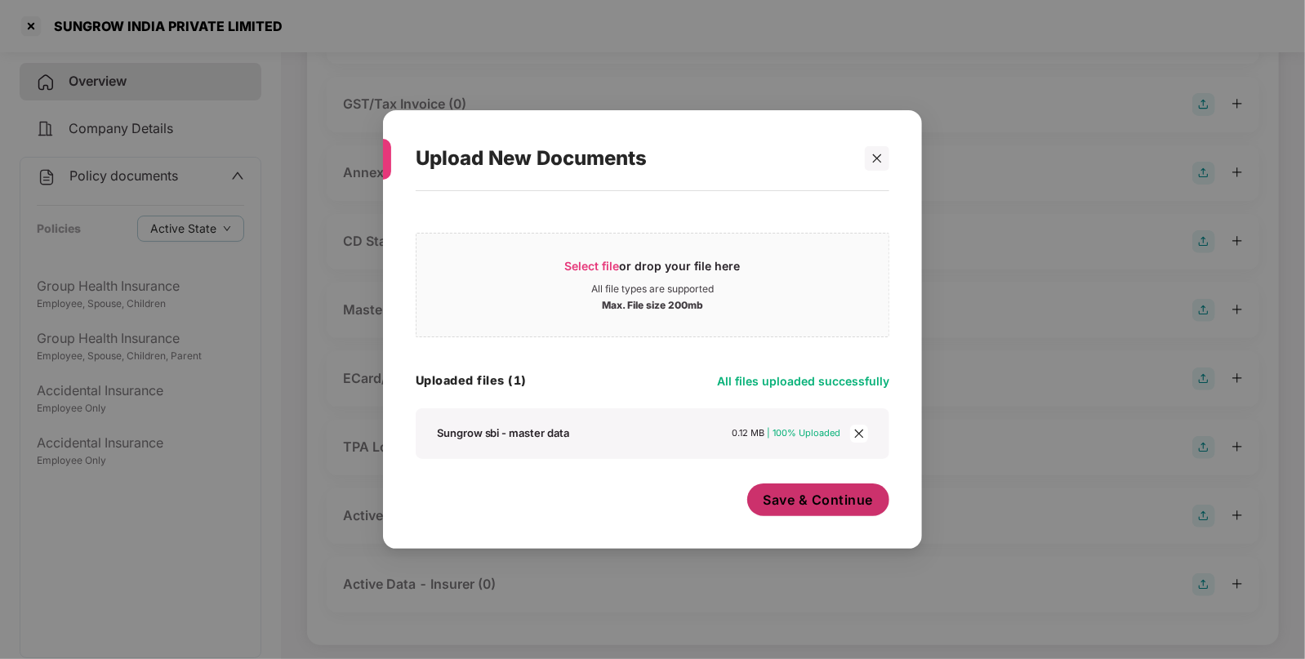
click at [834, 507] on span "Save & Continue" at bounding box center [818, 500] width 110 height 18
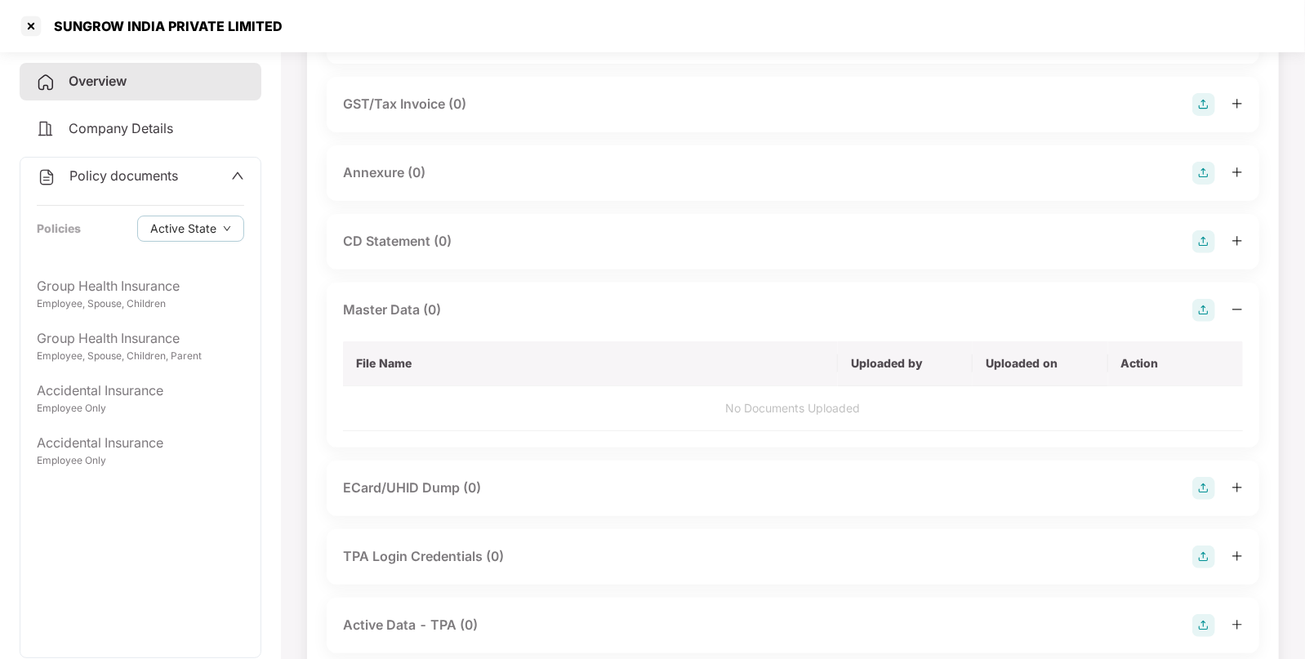
scroll to position [0, 0]
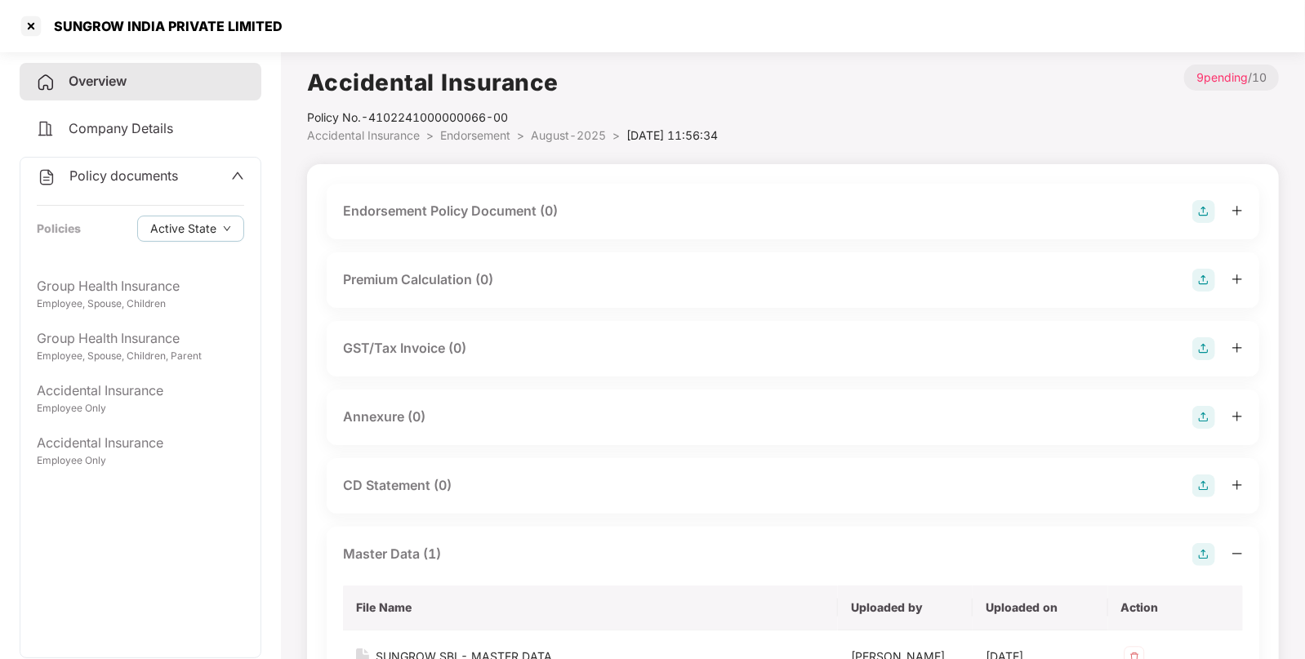
click at [1198, 211] on img at bounding box center [1203, 211] width 23 height 23
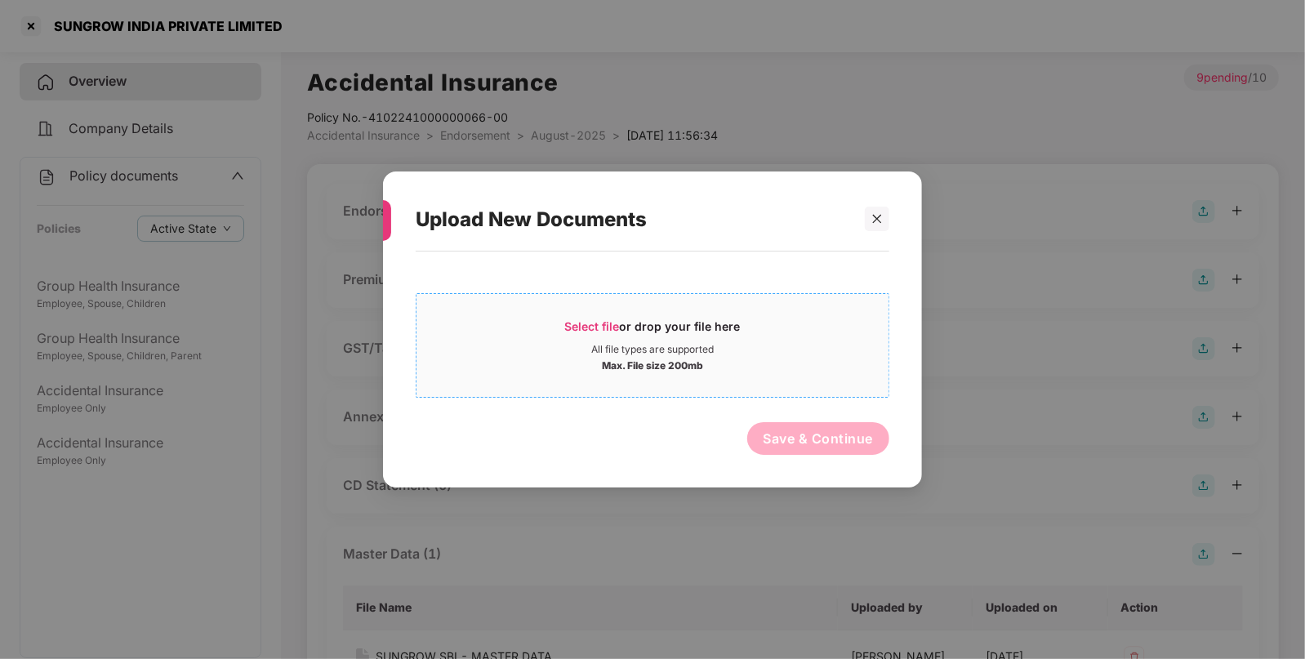
click at [607, 336] on div "Select file or drop your file here" at bounding box center [653, 330] width 176 height 24
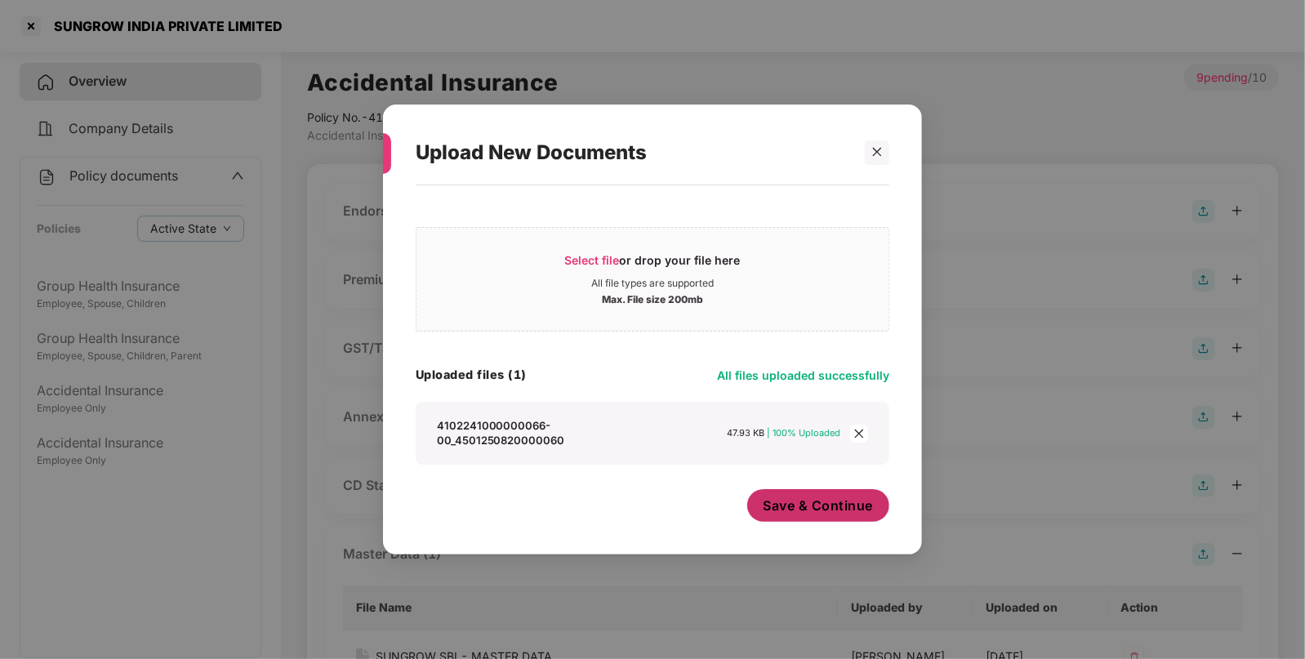
click at [832, 505] on span "Save & Continue" at bounding box center [818, 505] width 110 height 18
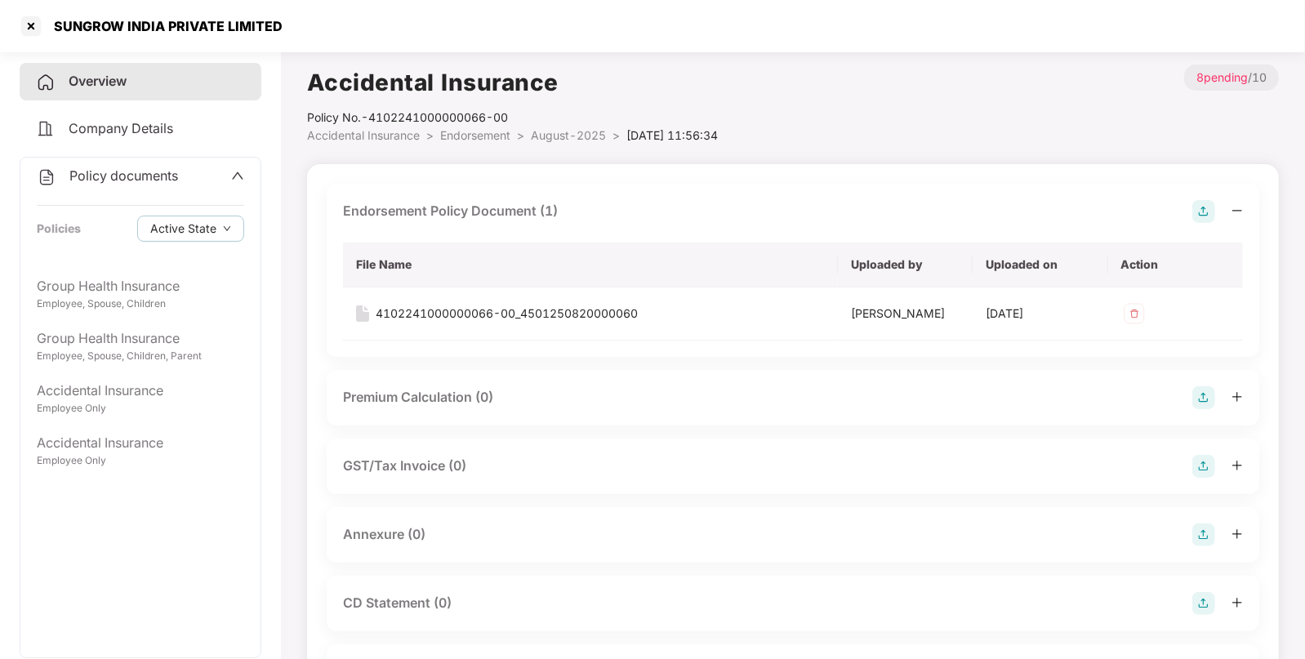
click at [82, 34] on div "SUNGROW INDIA PRIVATE LIMITED" at bounding box center [150, 26] width 265 height 26
copy div "SUNGROW INDIA PRIVATE LIMITED"
